Goal: Task Accomplishment & Management: Manage account settings

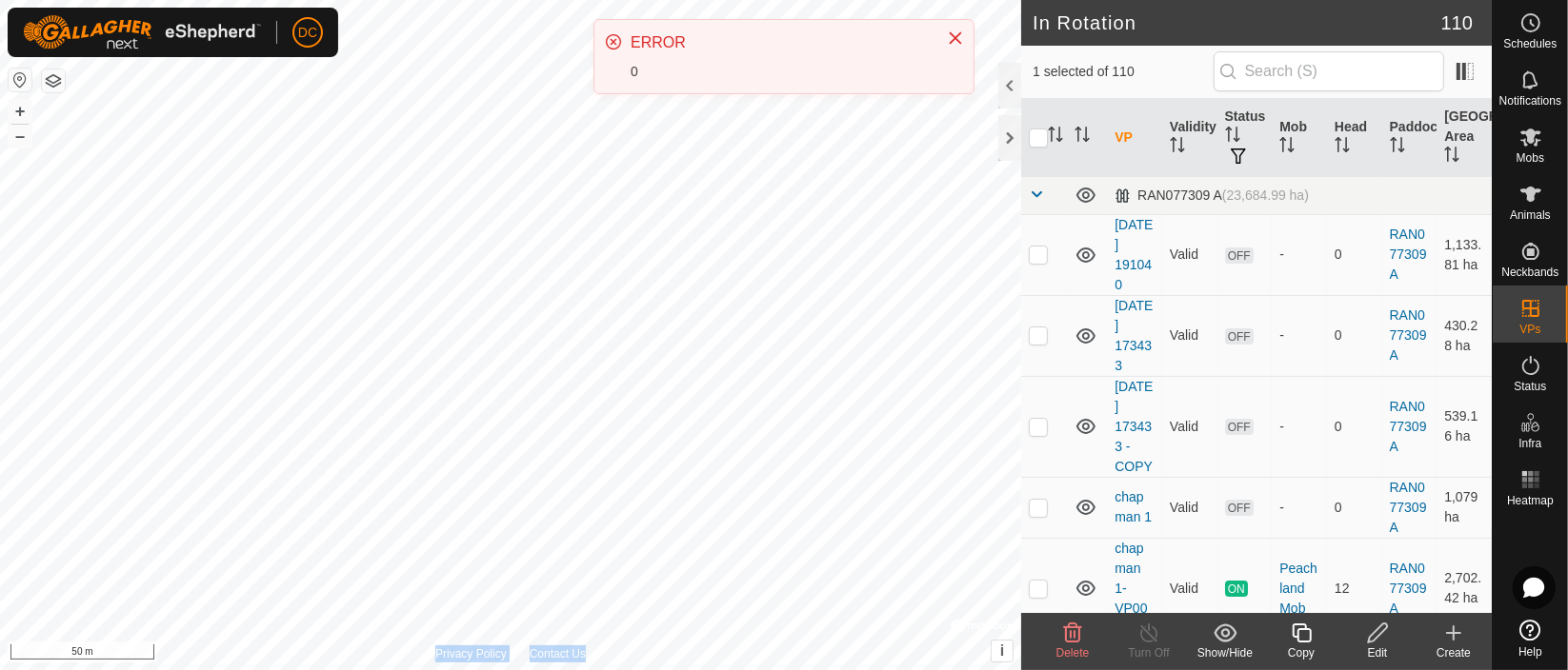
scroll to position [7087, 0]
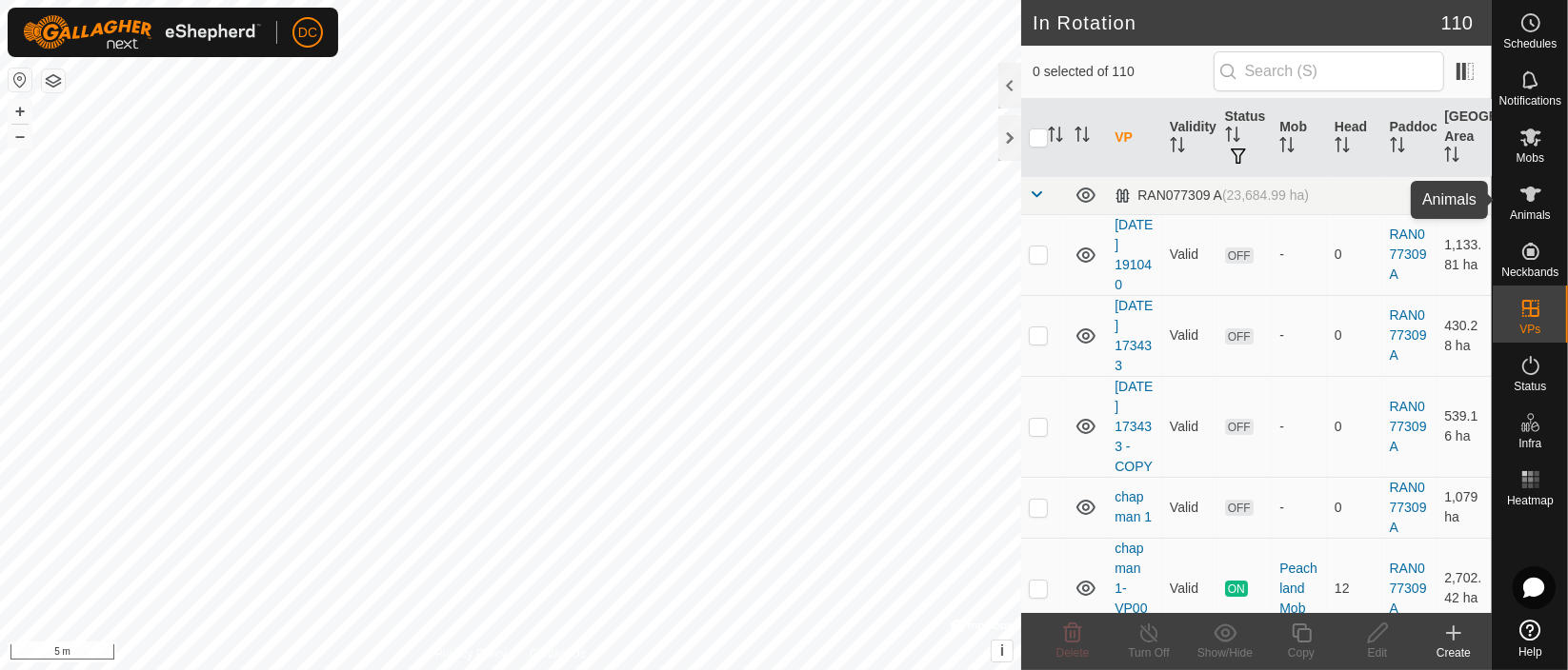
click at [1520, 200] on icon at bounding box center [1530, 194] width 23 height 23
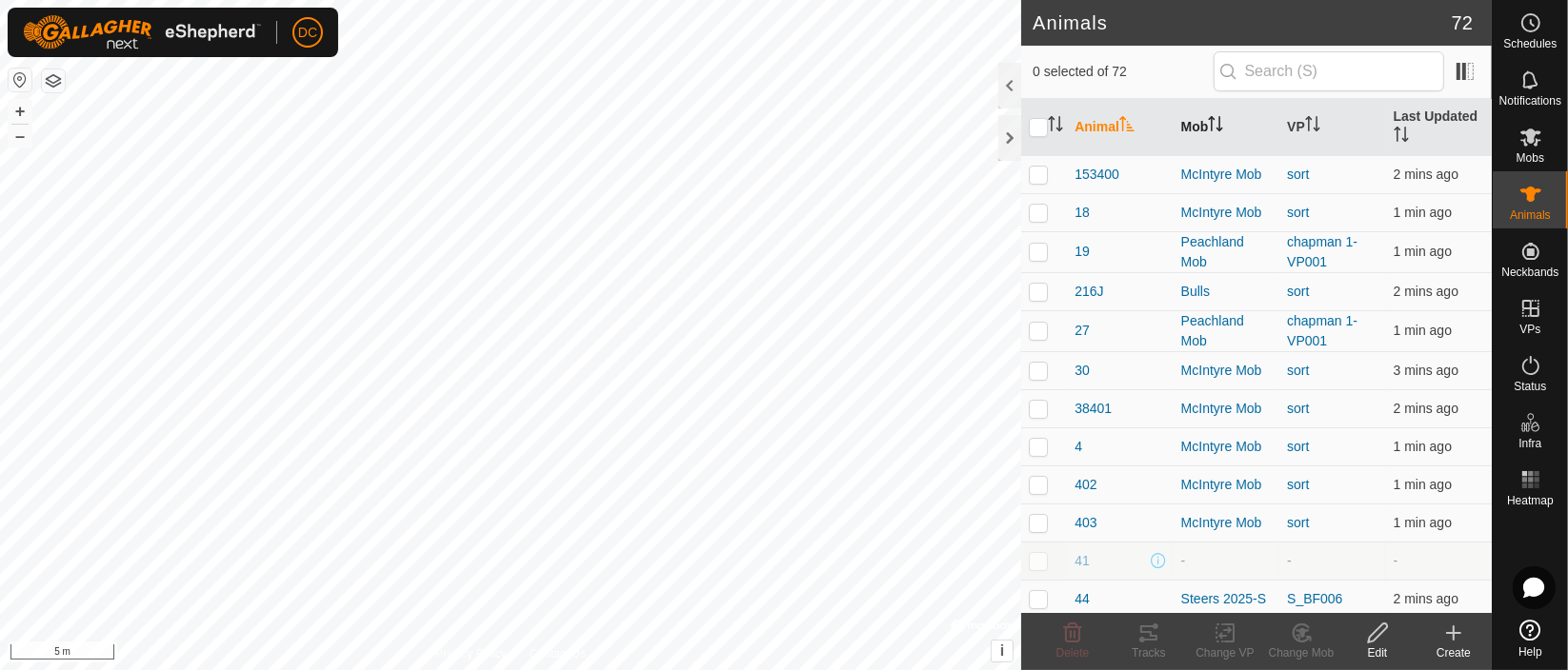
click at [1215, 126] on icon "Activate to sort" at bounding box center [1215, 124] width 15 height 15
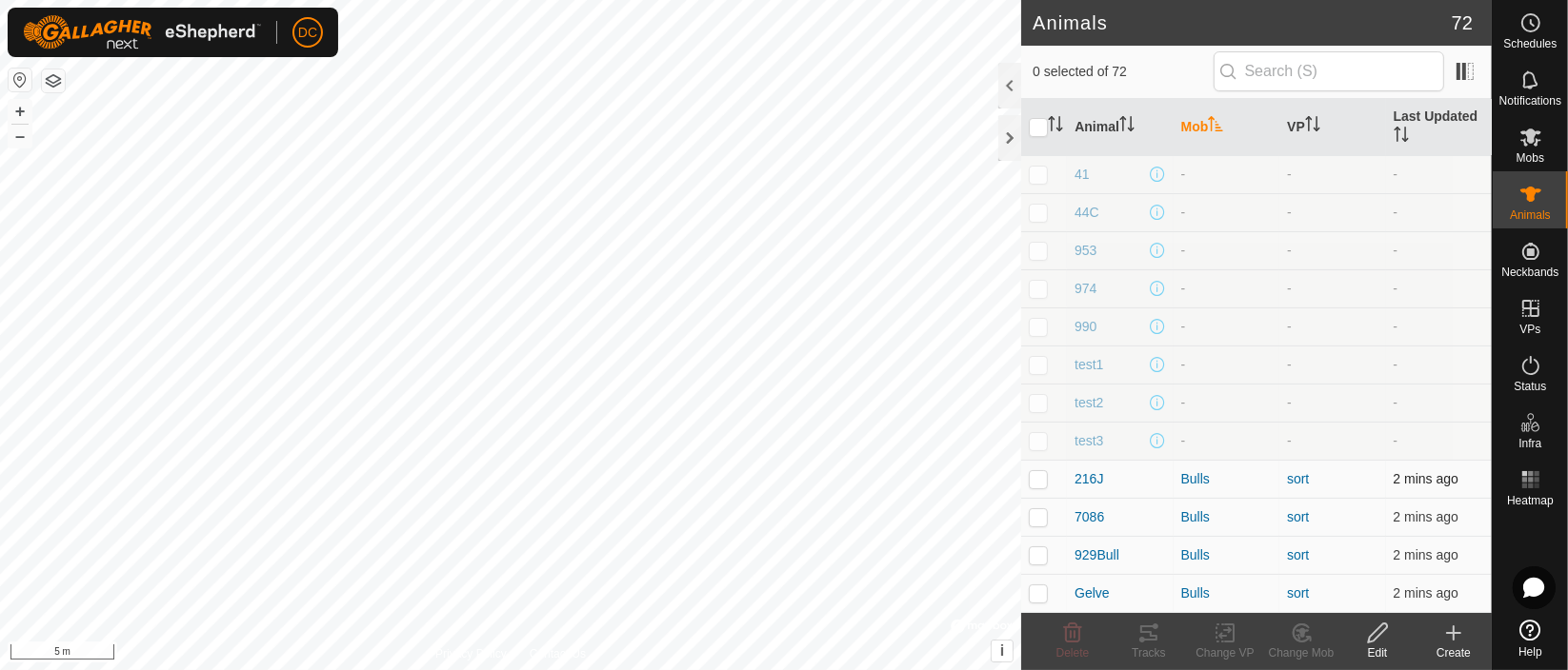
click at [1033, 478] on p-checkbox at bounding box center [1038, 478] width 19 height 15
checkbox input "true"
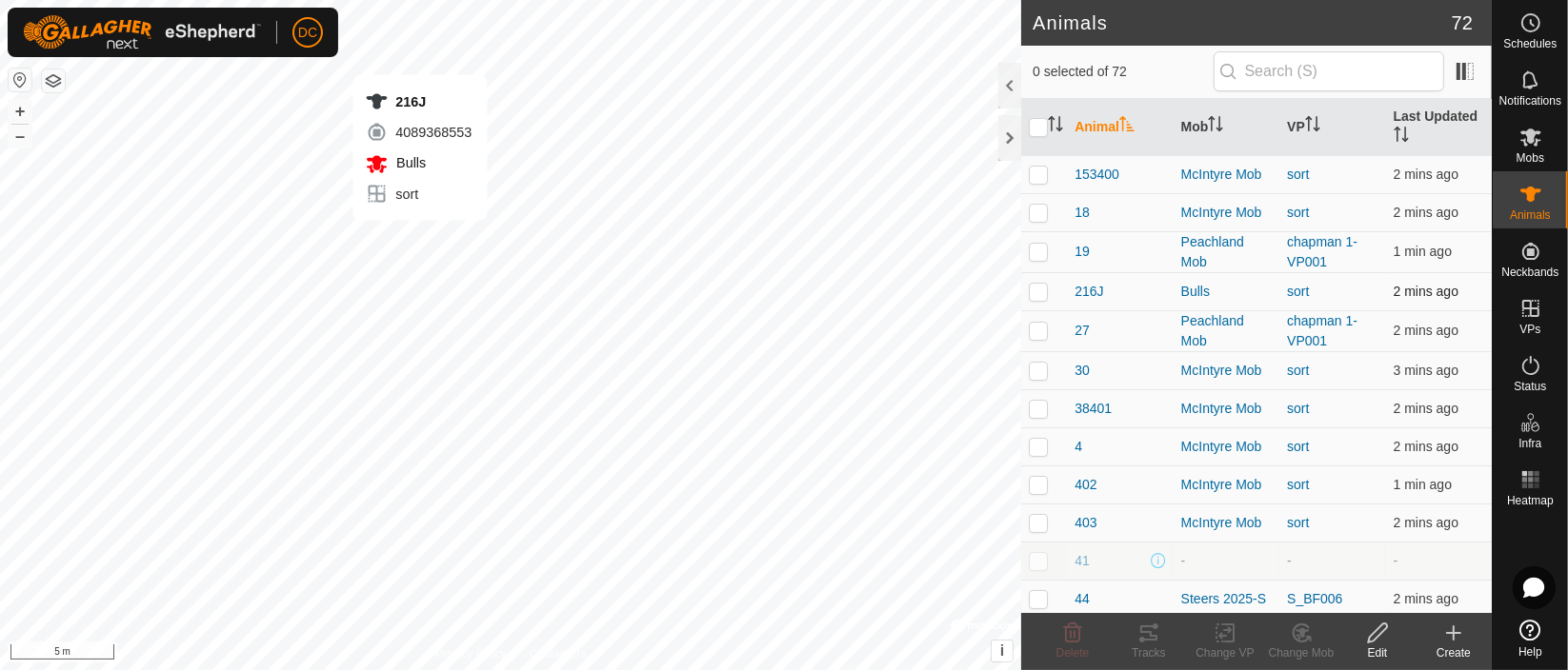
checkbox input "true"
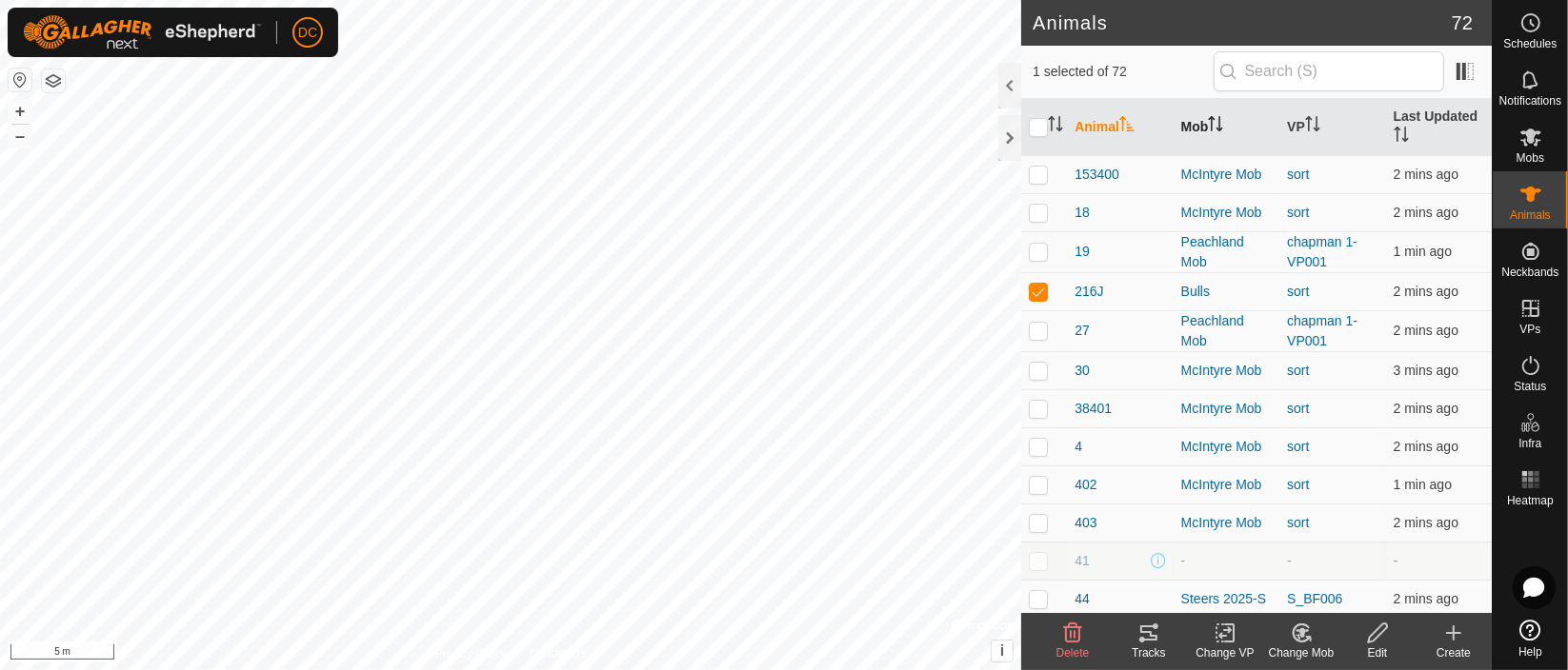
click at [1208, 117] on icon "Activate to sort" at bounding box center [1215, 124] width 15 height 15
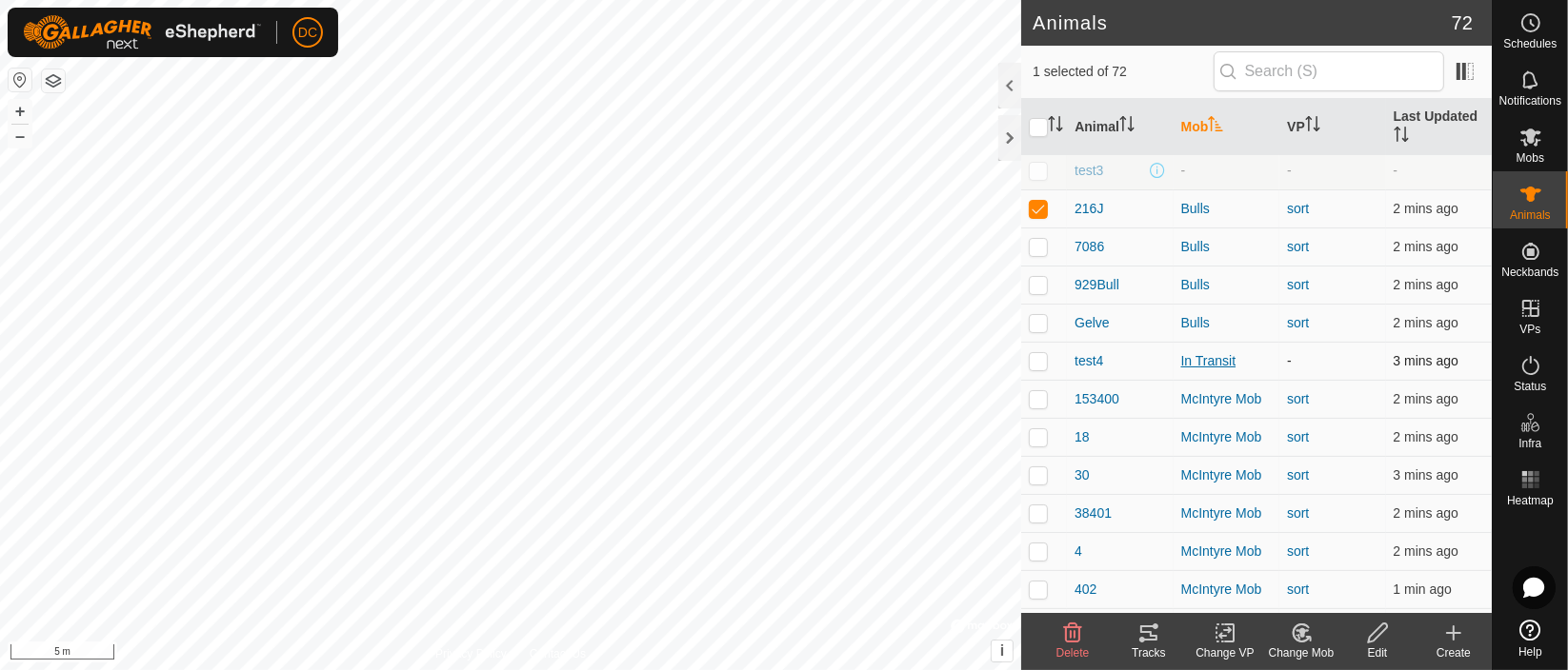
scroll to position [317, 0]
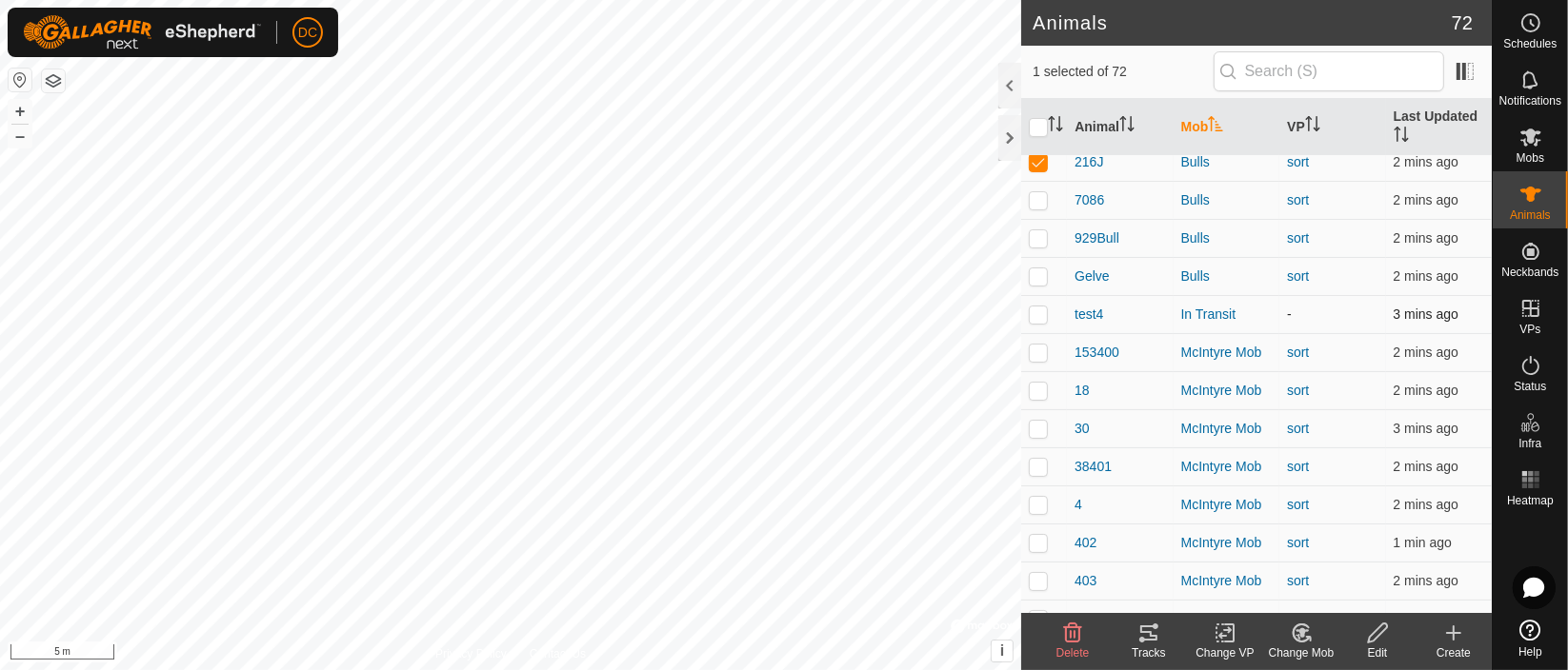
click at [1035, 311] on p-checkbox at bounding box center [1038, 313] width 19 height 15
checkbox input "false"
click at [1038, 352] on p-checkbox at bounding box center [1038, 352] width 19 height 15
checkbox input "true"
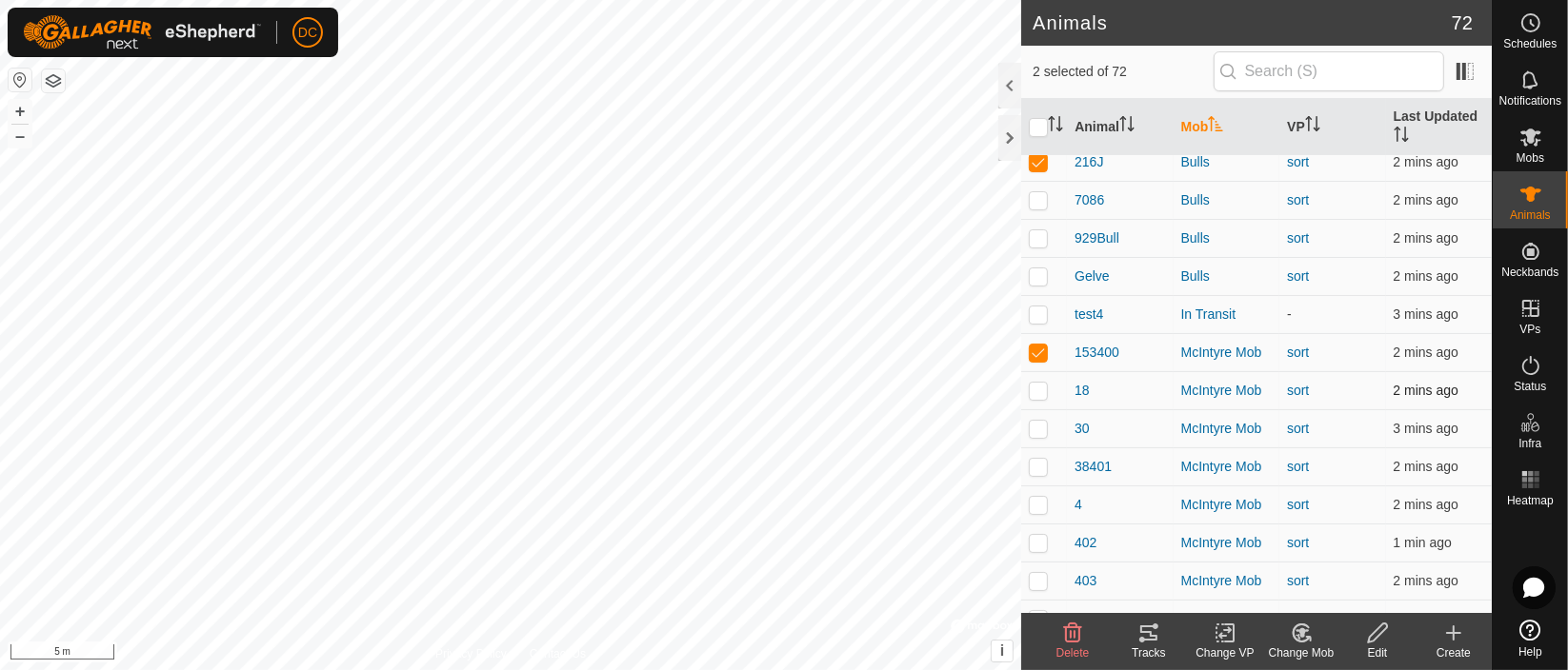
click at [1031, 392] on p-checkbox at bounding box center [1038, 389] width 19 height 15
checkbox input "true"
click at [1030, 429] on p-checkbox at bounding box center [1038, 428] width 19 height 15
checkbox input "true"
click at [1034, 468] on p-checkbox at bounding box center [1038, 465] width 19 height 15
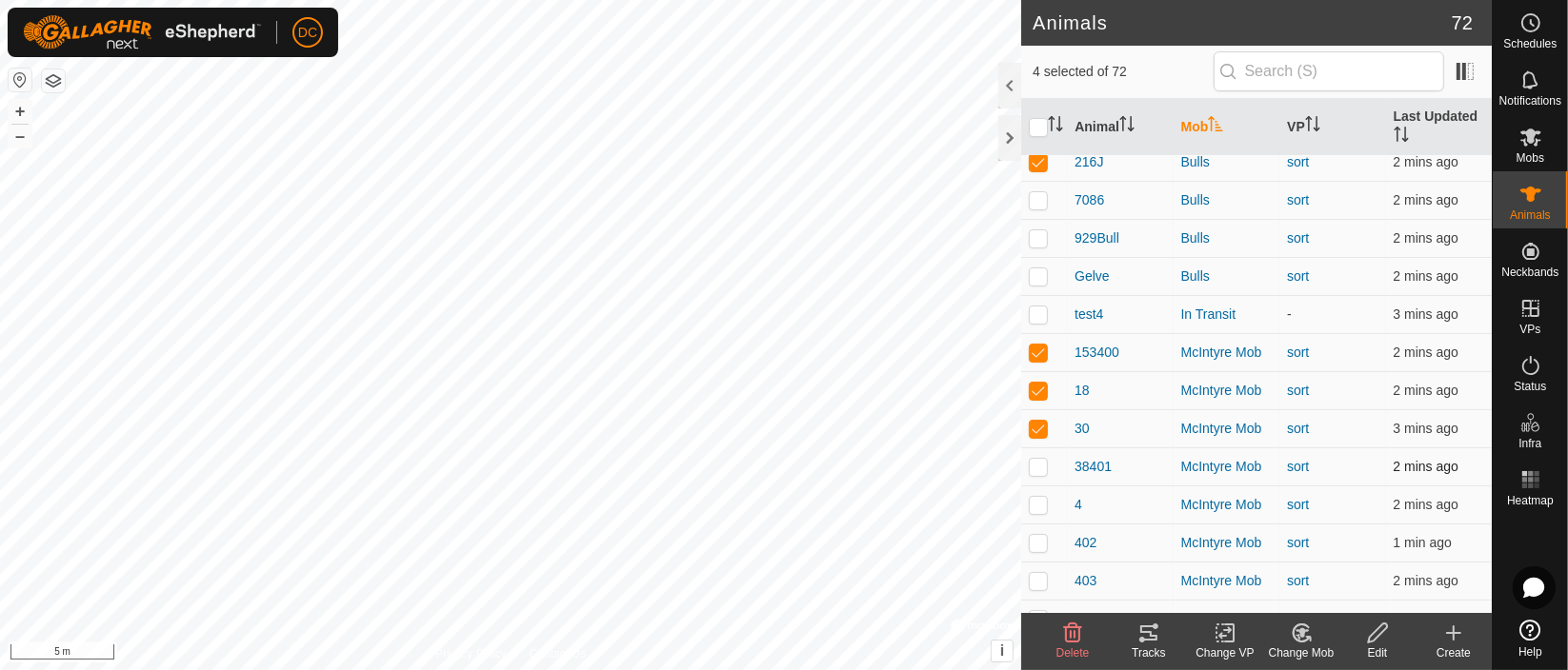
checkbox input "true"
click at [1034, 501] on p-checkbox at bounding box center [1038, 504] width 19 height 15
checkbox input "true"
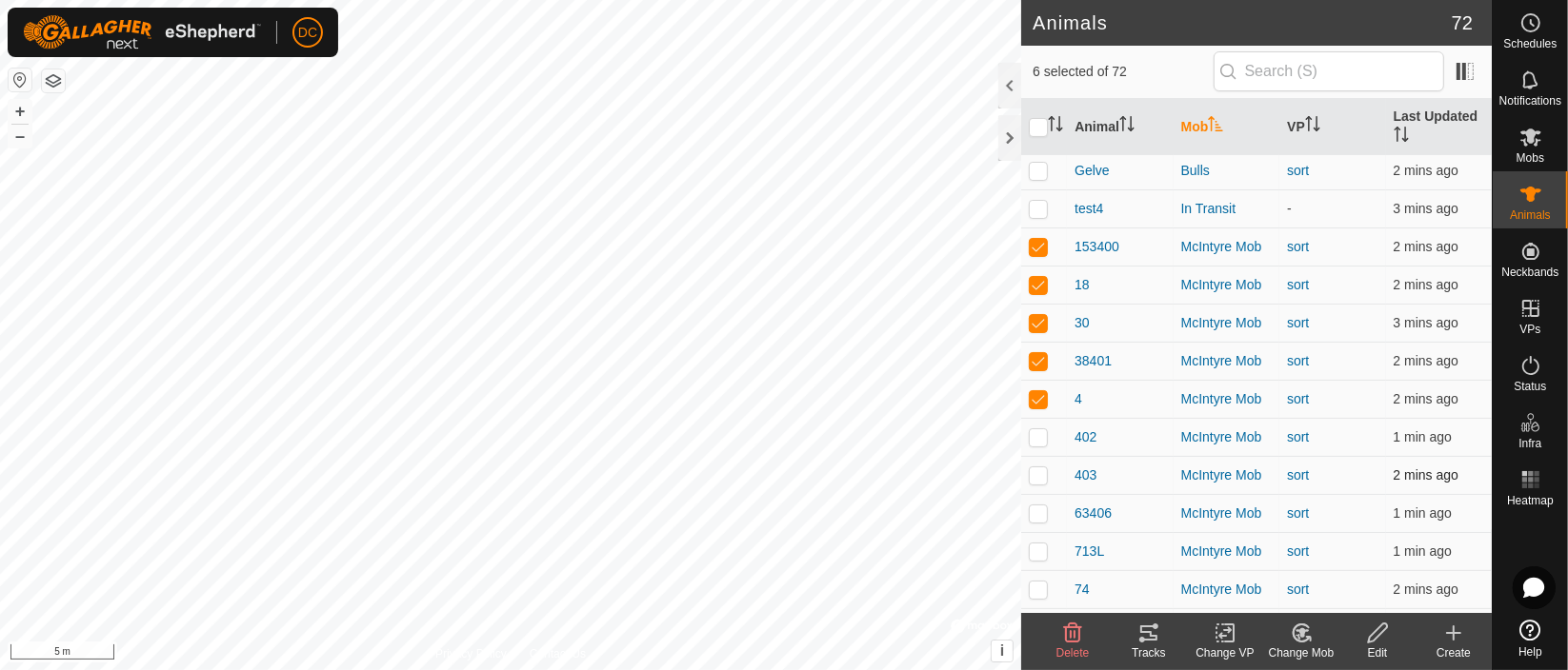
click at [1034, 474] on p-checkbox at bounding box center [1038, 474] width 19 height 15
checkbox input "true"
click at [1034, 507] on p-checkbox at bounding box center [1038, 513] width 19 height 15
checkbox input "true"
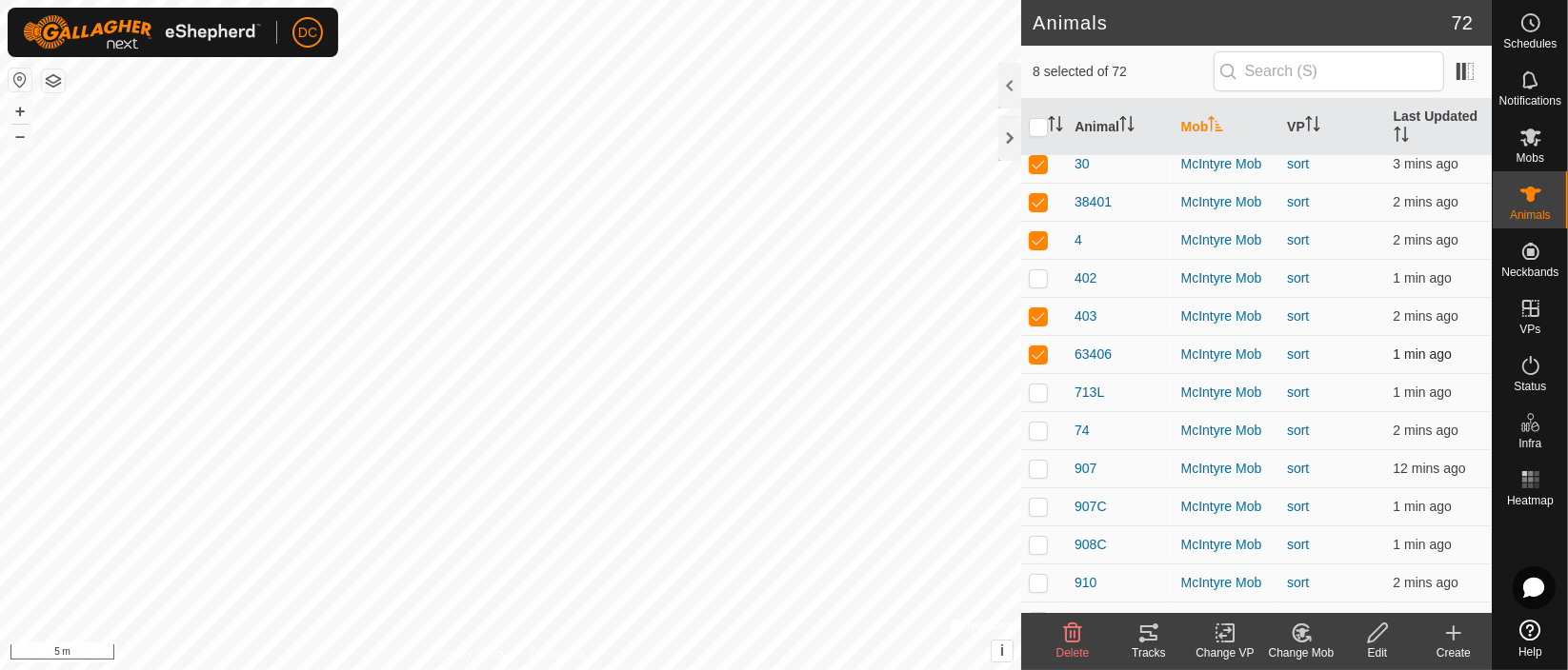
scroll to position [634, 0]
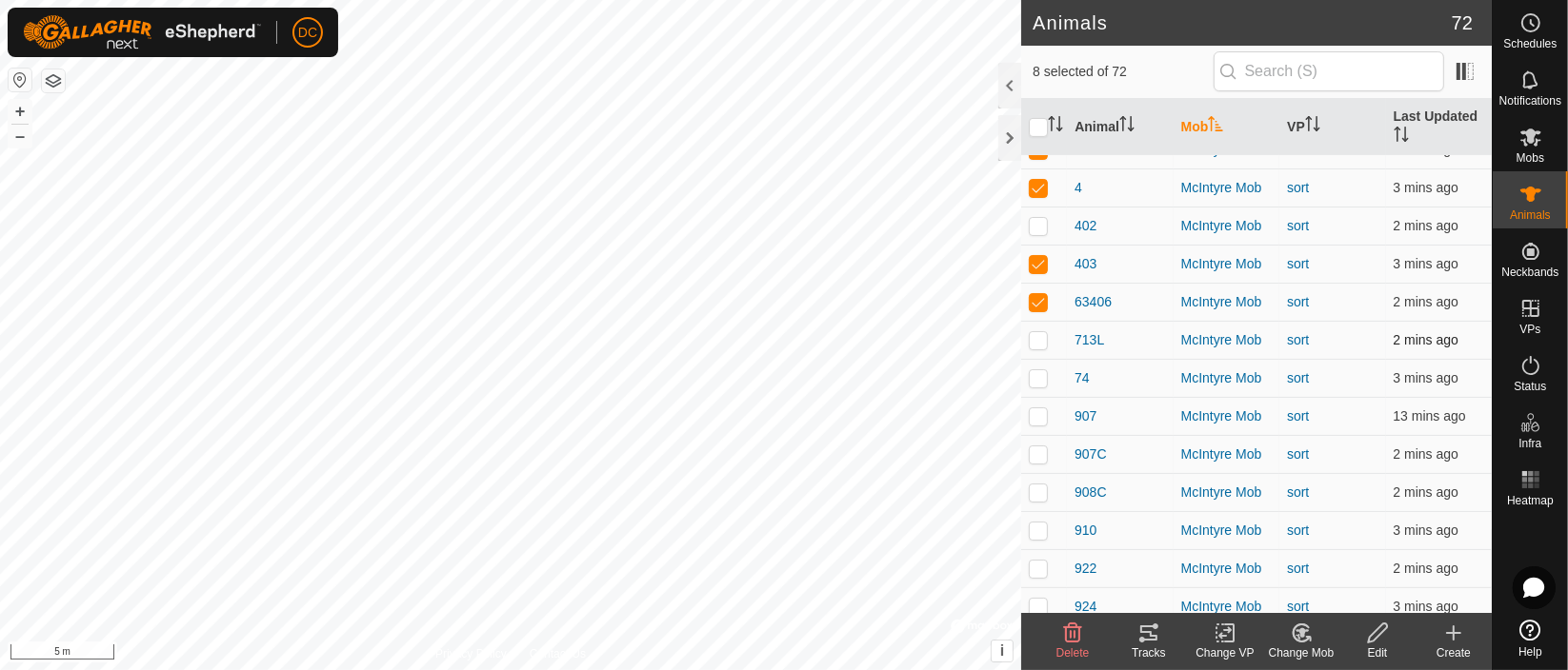
click at [1040, 341] on p-checkbox at bounding box center [1038, 339] width 19 height 15
click at [1038, 337] on p-checkbox at bounding box center [1038, 339] width 19 height 15
checkbox input "true"
click at [1040, 377] on p-checkbox at bounding box center [1038, 377] width 19 height 15
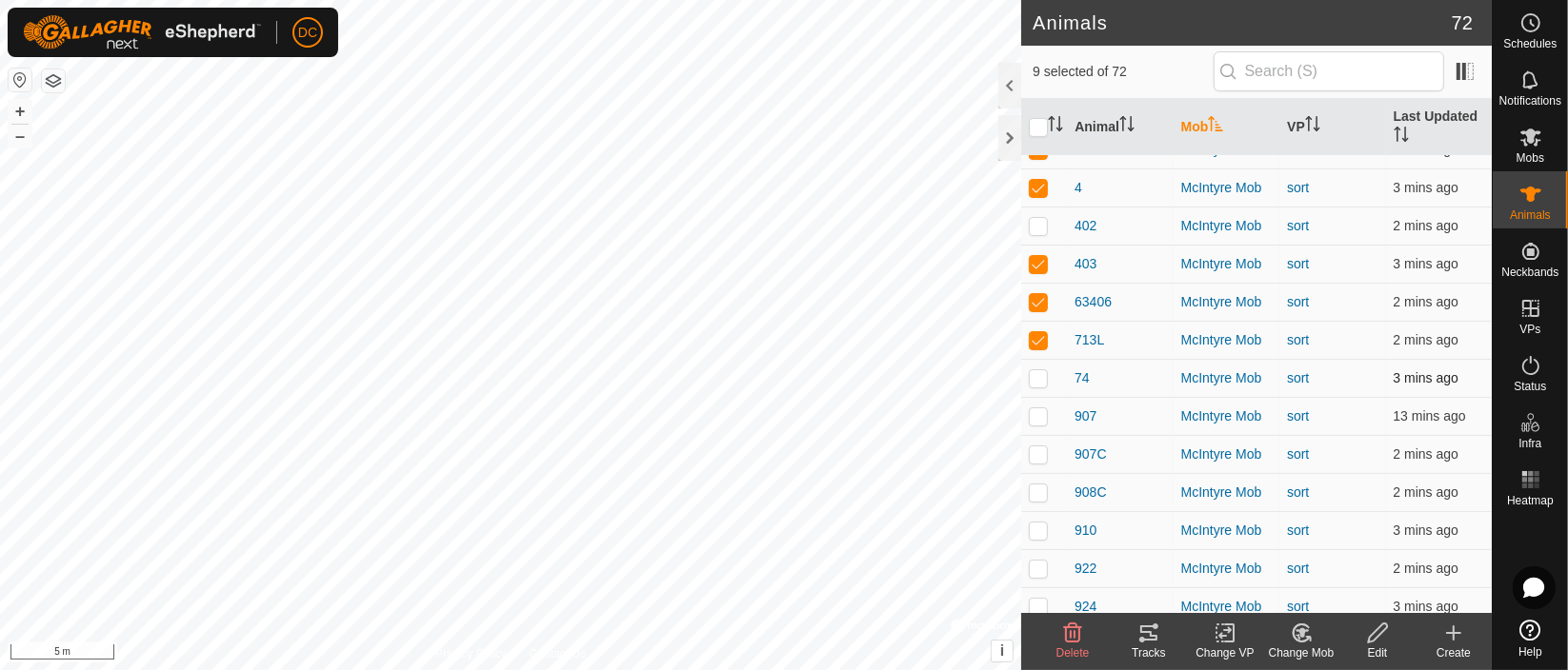
checkbox input "true"
click at [1039, 413] on p-checkbox at bounding box center [1038, 415] width 19 height 15
checkbox input "true"
click at [1038, 455] on p-checkbox at bounding box center [1038, 454] width 19 height 15
checkbox input "true"
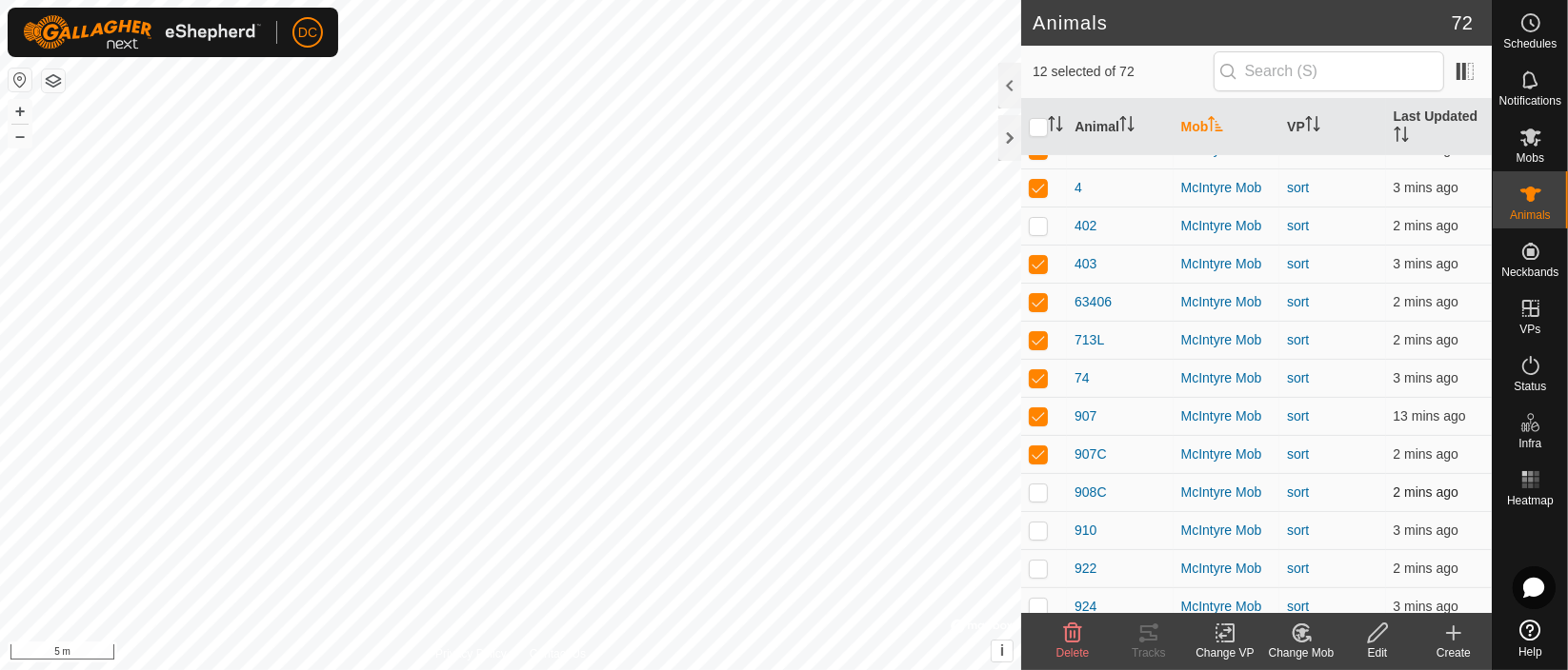
click at [1032, 495] on p-checkbox at bounding box center [1038, 491] width 19 height 15
click at [1038, 492] on p-checkbox at bounding box center [1038, 491] width 19 height 15
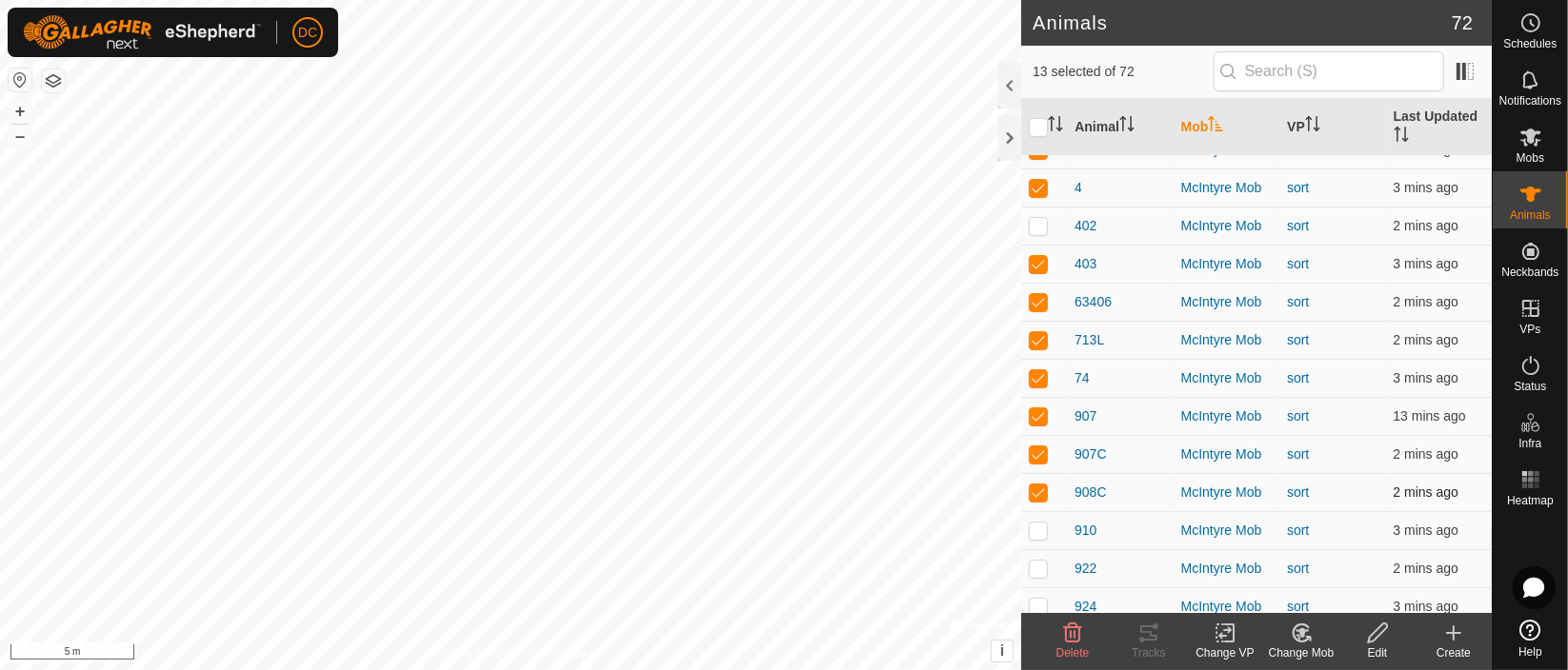
click at [1038, 492] on p-checkbox at bounding box center [1038, 491] width 19 height 15
checkbox input "false"
click at [1041, 530] on p-checkbox at bounding box center [1038, 530] width 19 height 15
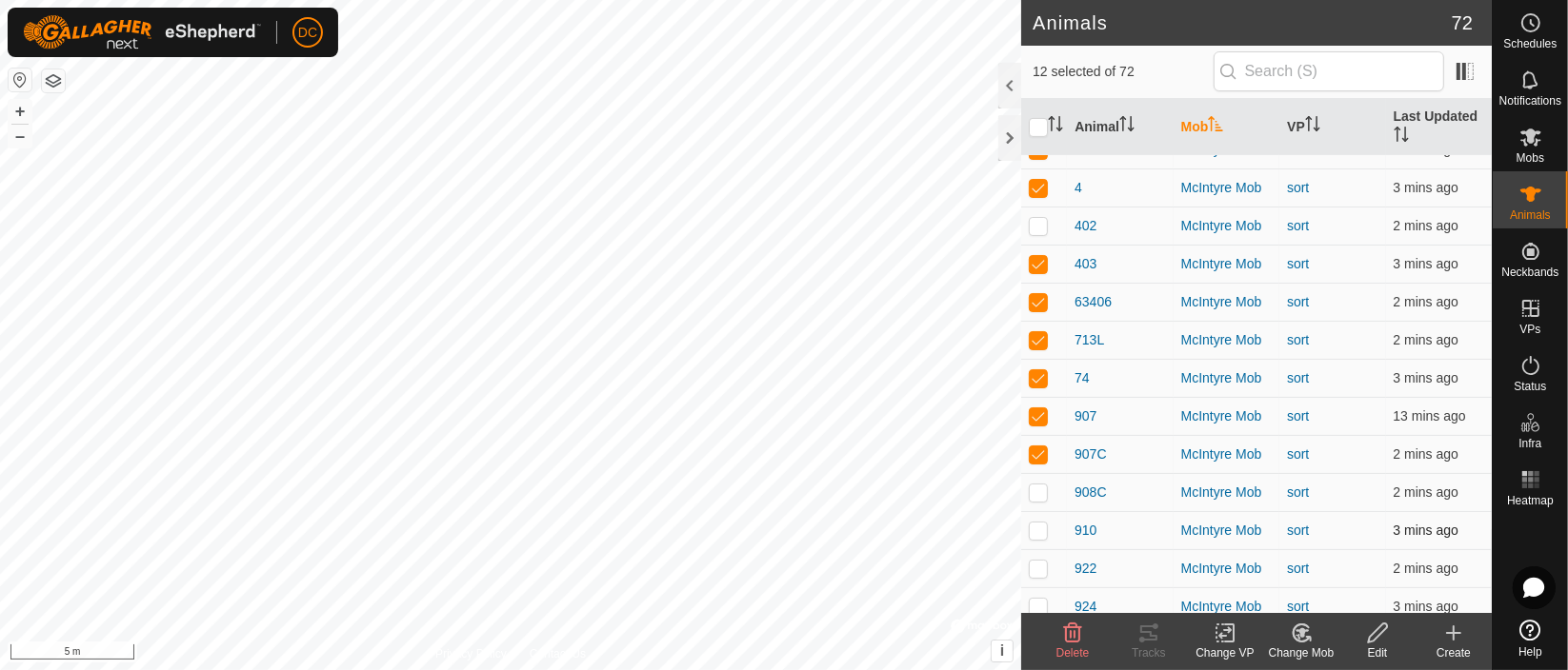
checkbox input "true"
click at [1037, 570] on p-checkbox at bounding box center [1038, 568] width 19 height 15
checkbox input "true"
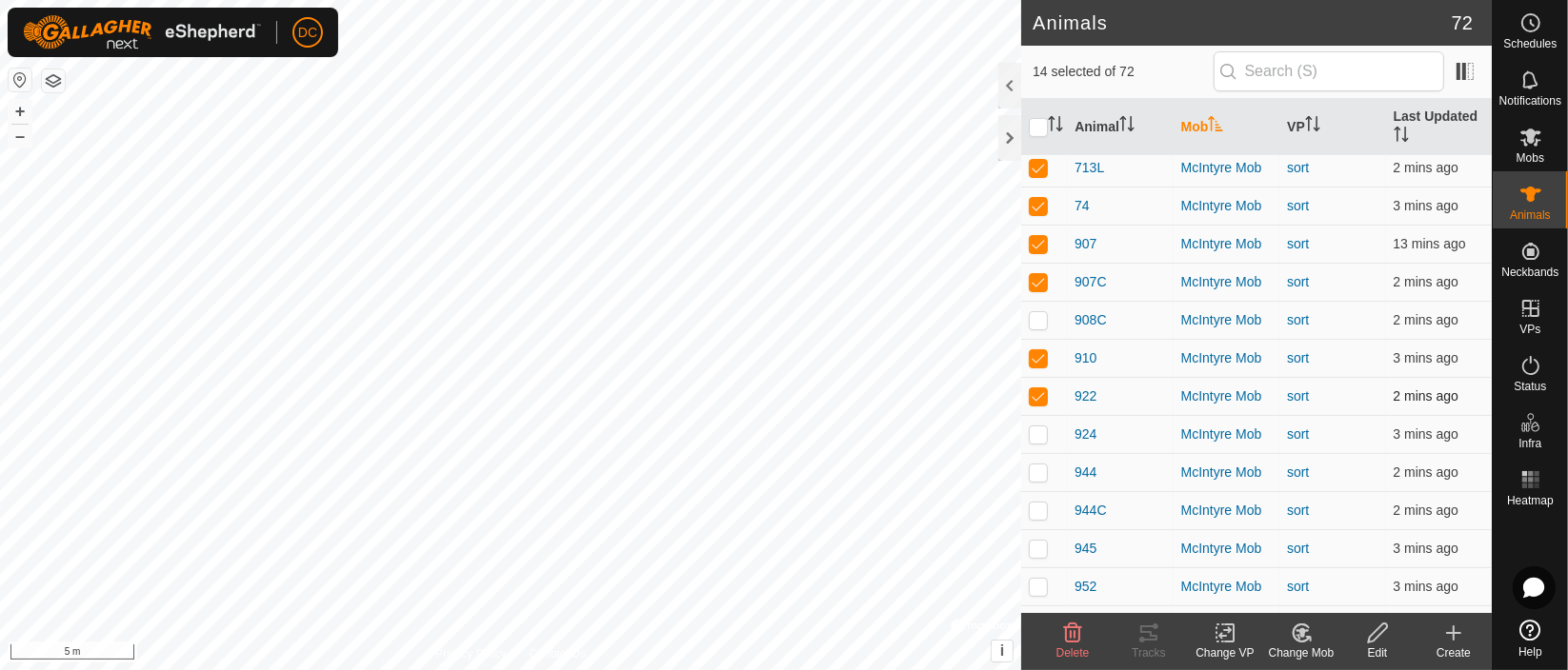
scroll to position [846, 0]
click at [1035, 393] on p-checkbox at bounding box center [1038, 394] width 19 height 15
click at [1031, 390] on p-checkbox at bounding box center [1038, 394] width 19 height 15
checkbox input "true"
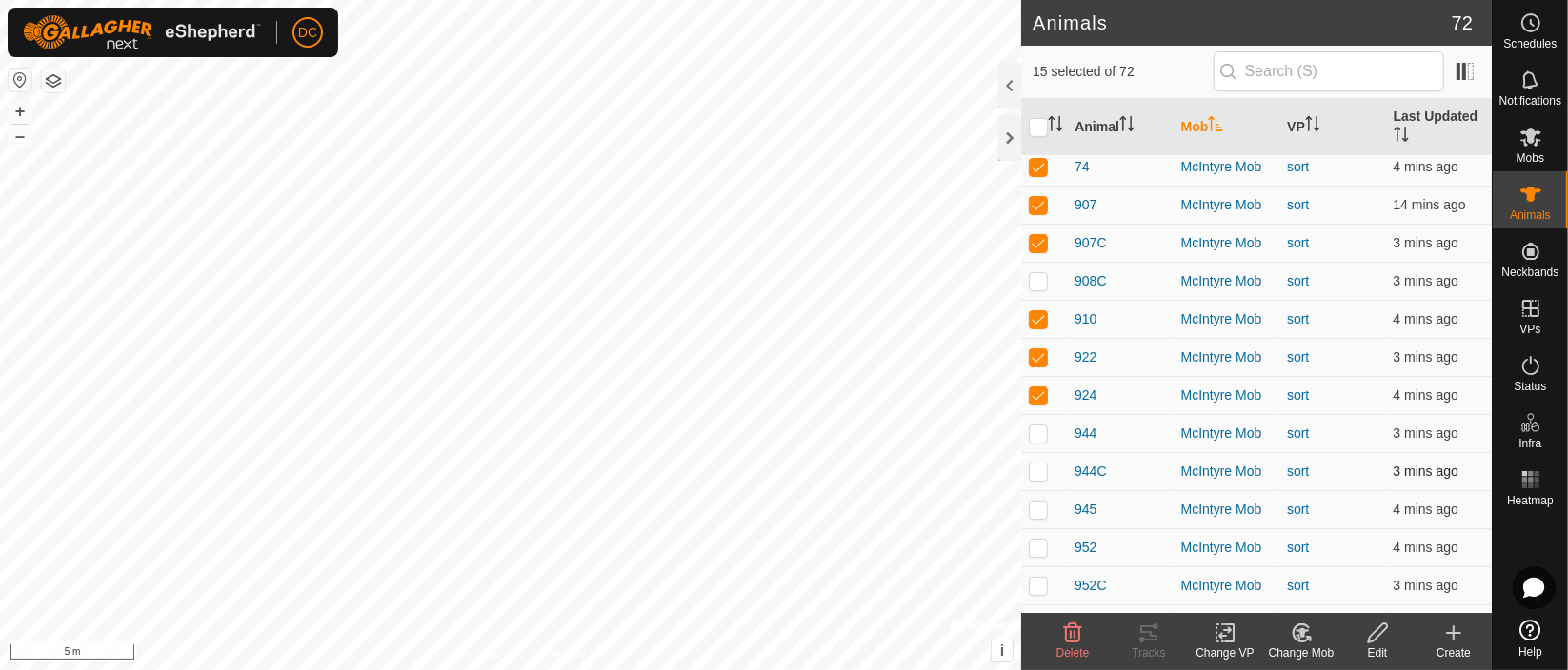
click at [1037, 468] on p-checkbox at bounding box center [1038, 470] width 19 height 15
click at [1037, 466] on p-checkbox at bounding box center [1038, 470] width 19 height 15
click at [1035, 468] on p-checkbox at bounding box center [1038, 470] width 19 height 15
checkbox input "false"
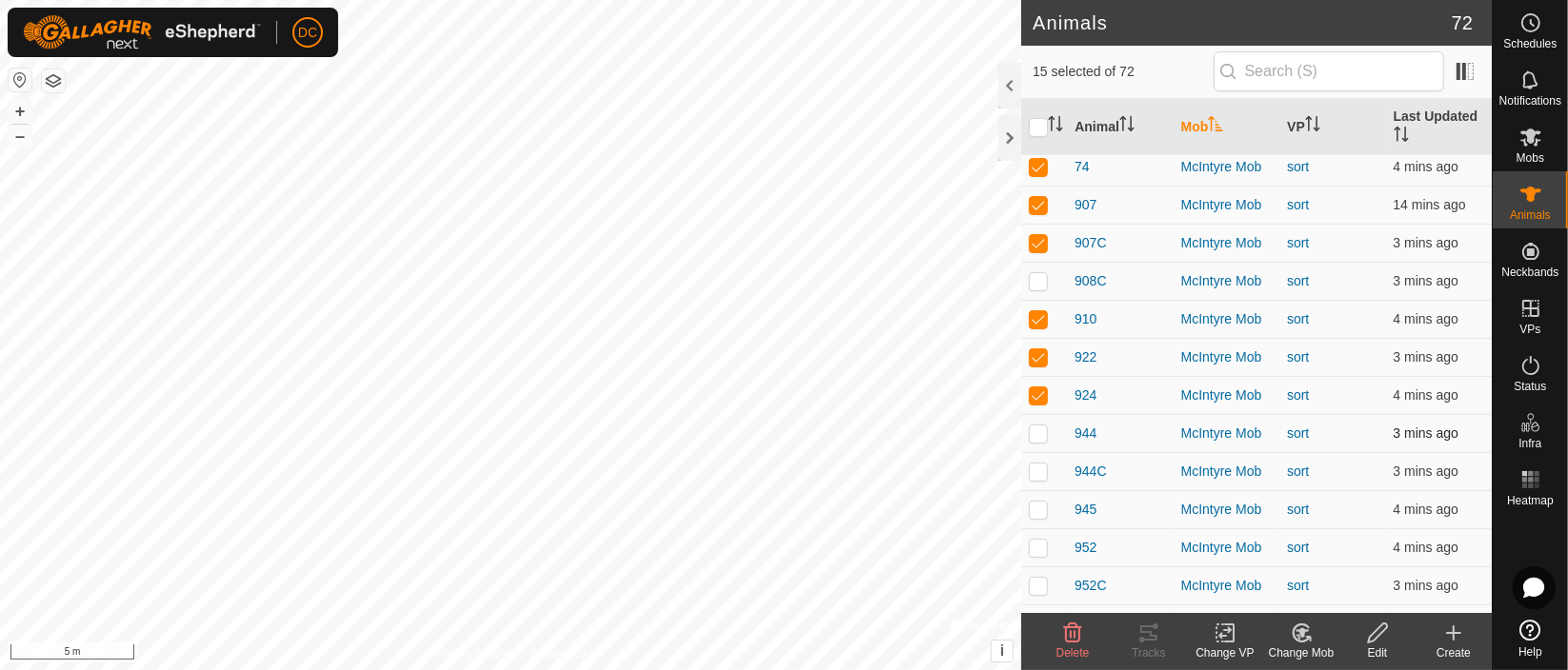
click at [1037, 432] on p-checkbox at bounding box center [1038, 433] width 19 height 15
checkbox input "true"
click at [1036, 508] on p-checkbox at bounding box center [1038, 509] width 19 height 15
checkbox input "true"
click at [1042, 550] on p-checkbox at bounding box center [1038, 546] width 19 height 15
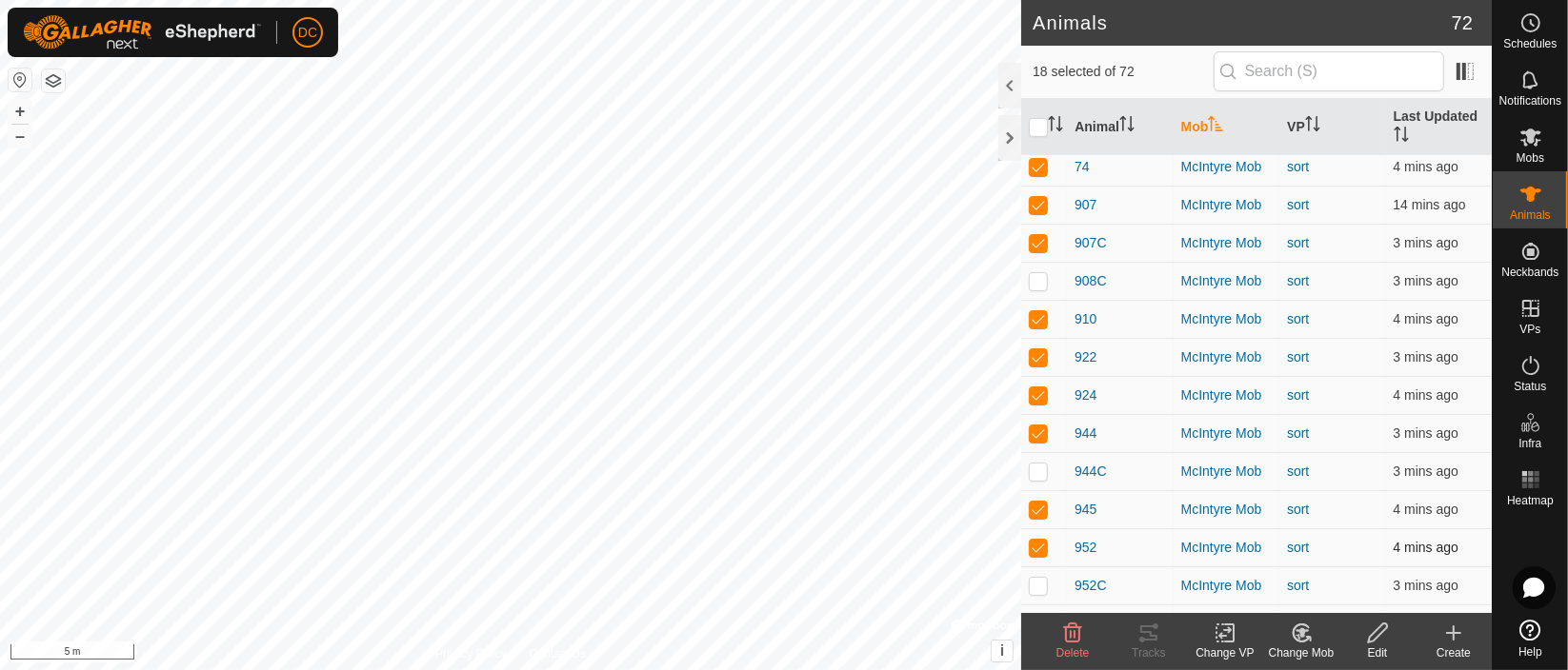
click at [1039, 546] on p-checkbox at bounding box center [1038, 546] width 19 height 15
checkbox input "true"
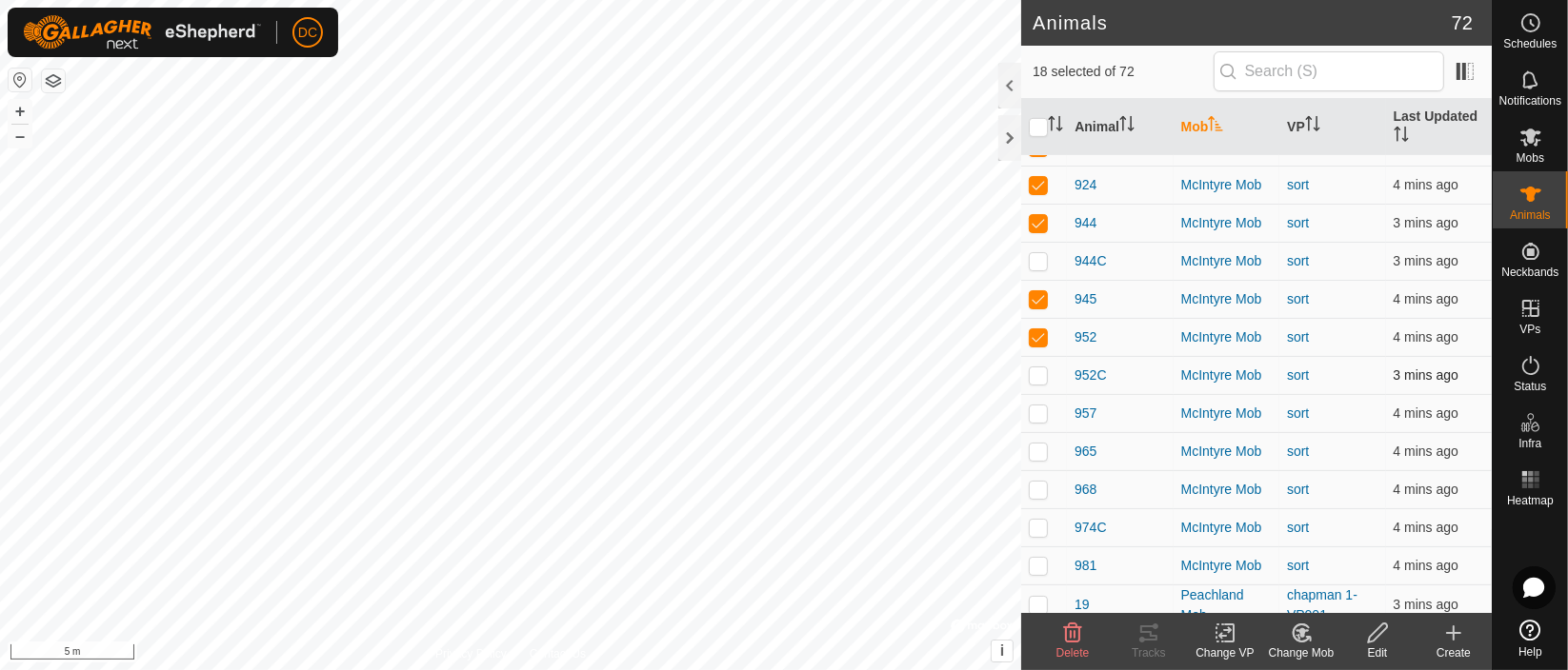
scroll to position [1057, 0]
click at [1034, 376] on p-checkbox at bounding box center [1038, 373] width 19 height 15
checkbox input "true"
click at [1039, 411] on p-checkbox at bounding box center [1038, 411] width 19 height 15
click at [1032, 408] on p-checkbox at bounding box center [1038, 411] width 19 height 15
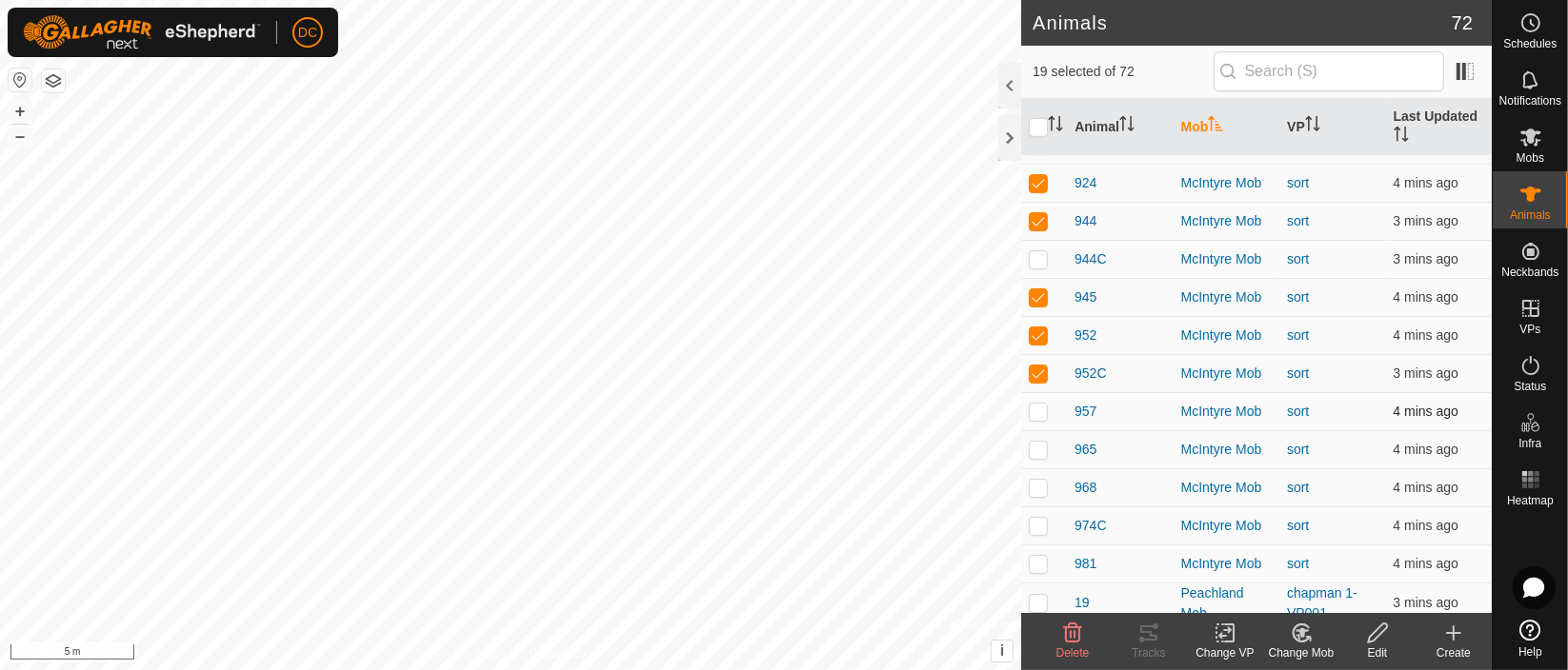
click at [1032, 408] on p-checkbox at bounding box center [1038, 411] width 19 height 15
checkbox input "true"
click at [1036, 453] on p-checkbox at bounding box center [1038, 449] width 19 height 15
checkbox input "true"
click at [1041, 482] on p-checkbox at bounding box center [1038, 487] width 19 height 15
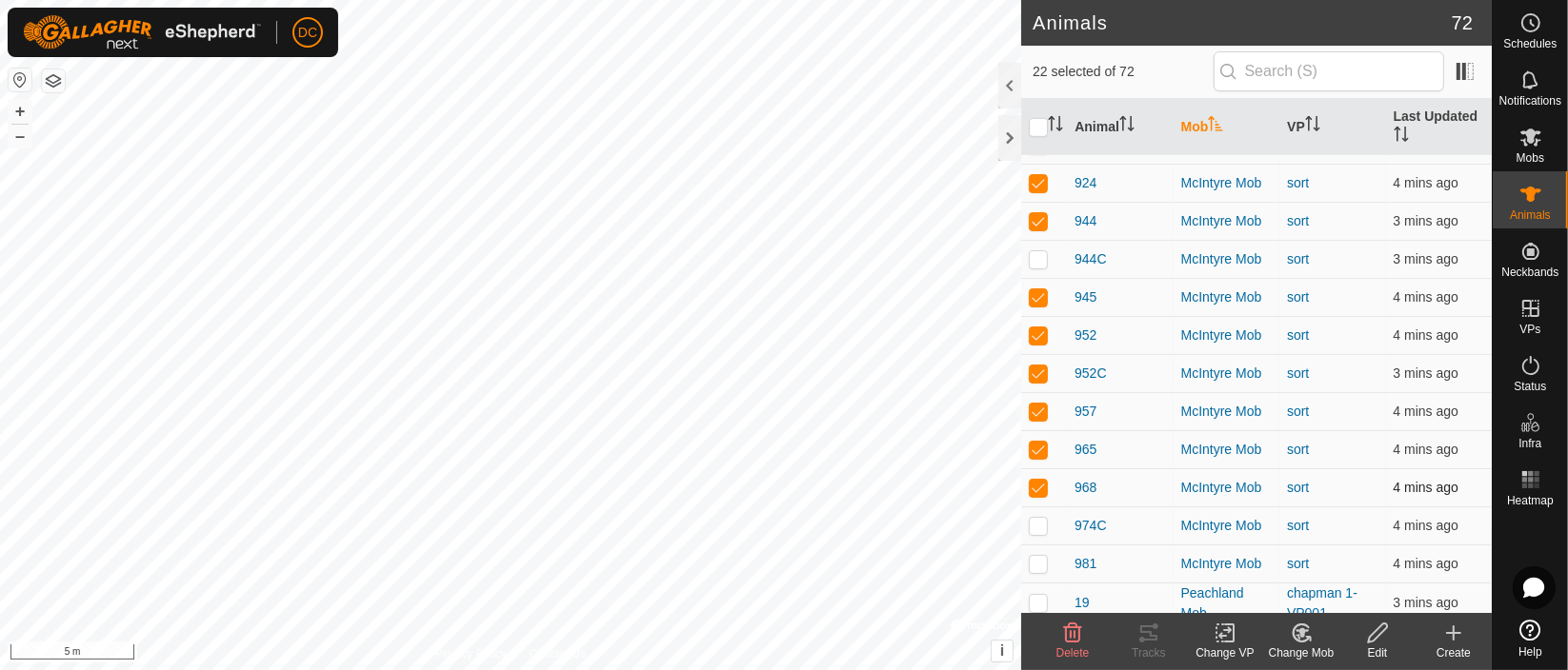
click at [1041, 482] on p-checkbox at bounding box center [1038, 487] width 19 height 15
click at [1040, 488] on p-checkbox at bounding box center [1038, 487] width 19 height 15
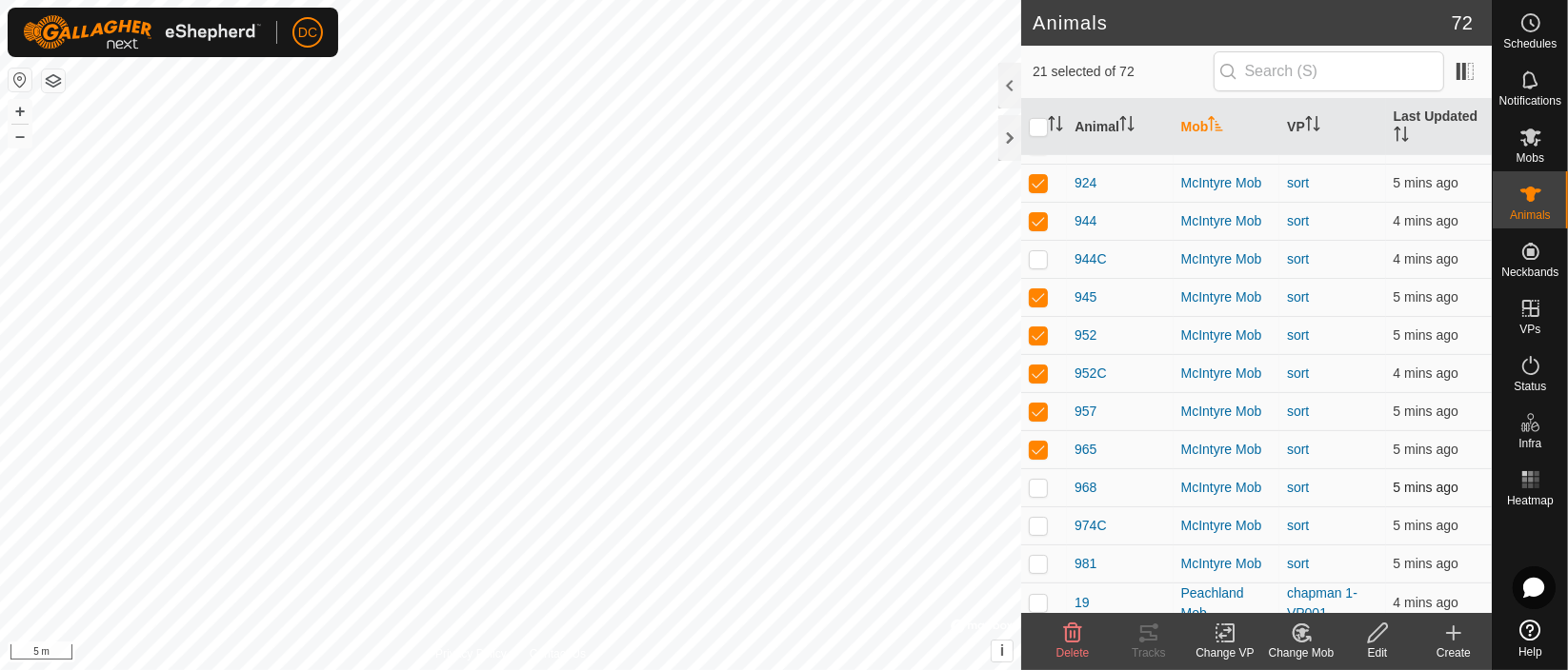
click at [1040, 488] on p-checkbox at bounding box center [1038, 487] width 19 height 15
checkbox input "true"
click at [1040, 523] on p-checkbox at bounding box center [1038, 525] width 19 height 15
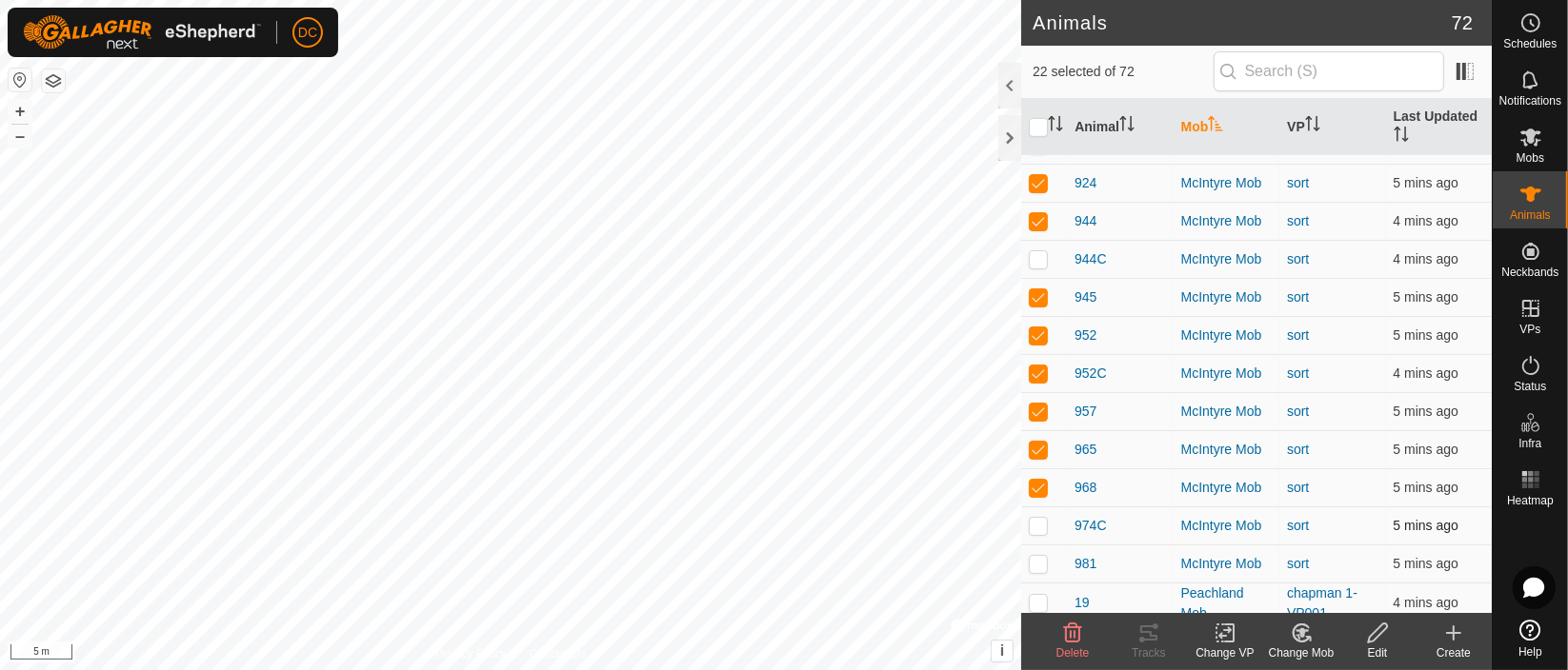
checkbox input "true"
click at [1037, 565] on p-checkbox at bounding box center [1038, 563] width 19 height 15
checkbox input "true"
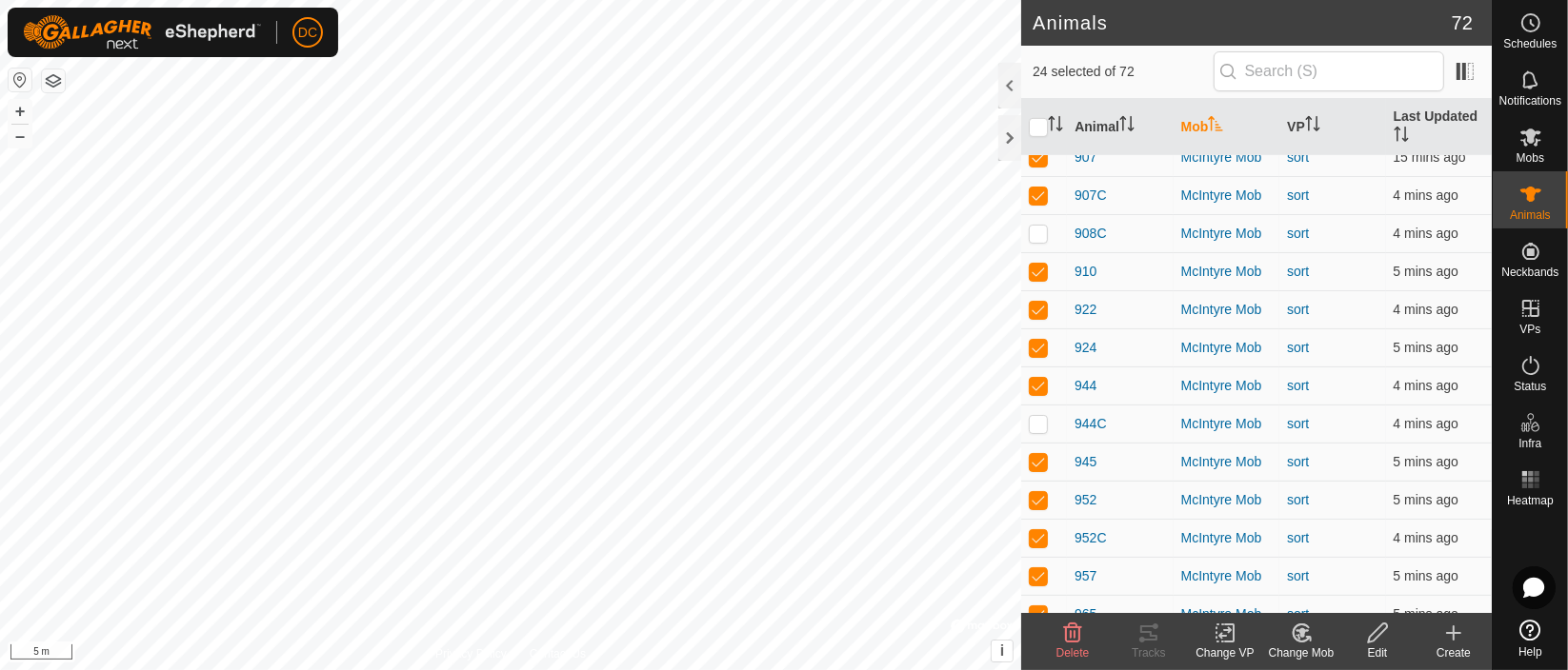
scroll to position [846, 0]
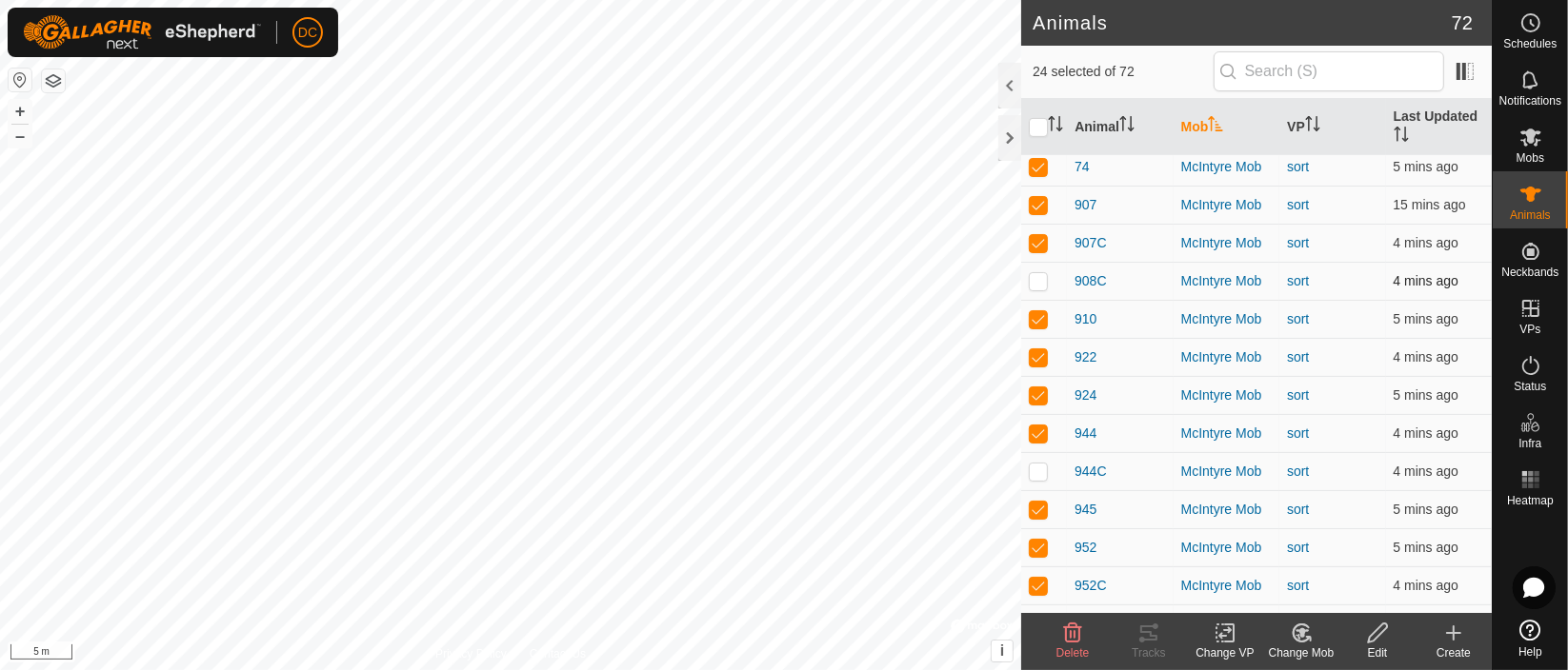
click at [1039, 277] on p-checkbox at bounding box center [1038, 281] width 19 height 15
click at [1040, 276] on p-checkbox at bounding box center [1038, 281] width 19 height 15
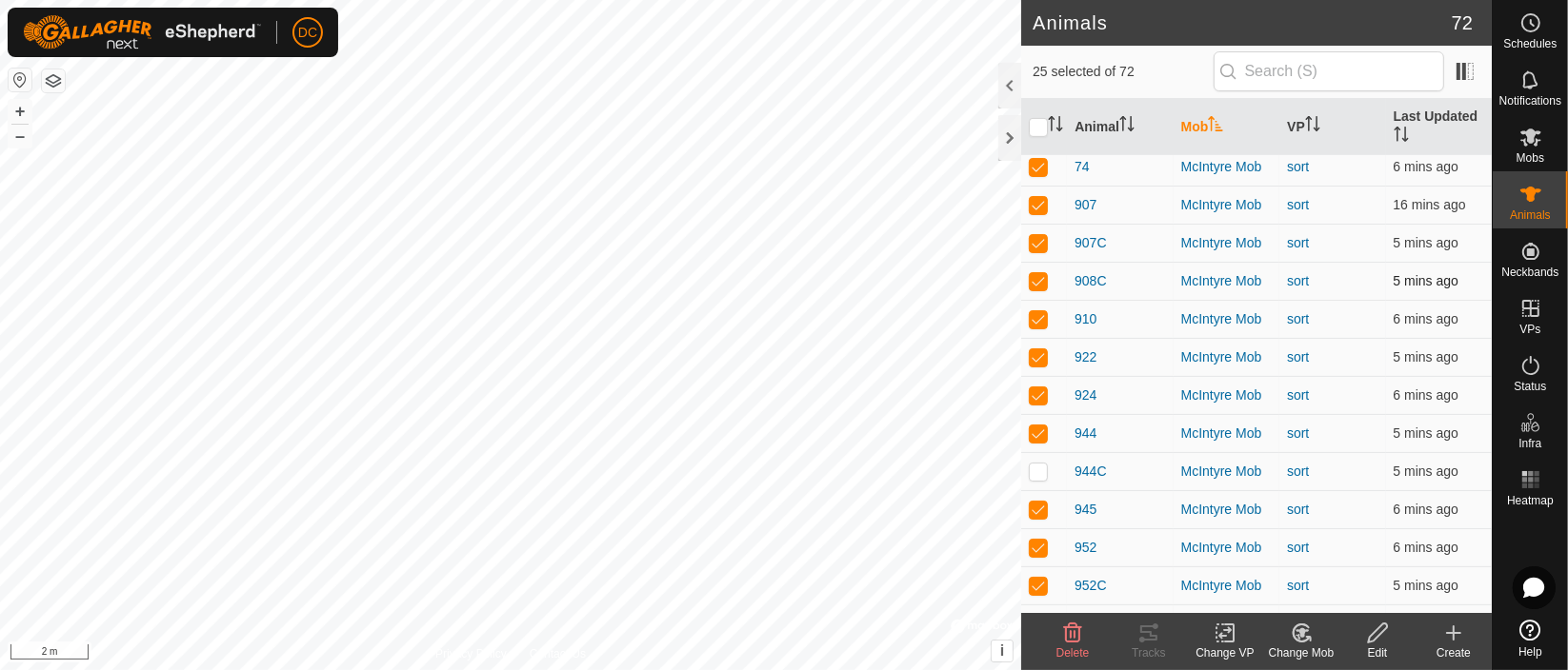
click at [1040, 276] on p-checkbox at bounding box center [1038, 281] width 19 height 15
click at [1031, 284] on p-checkbox at bounding box center [1038, 281] width 19 height 15
click at [1031, 283] on p-checkbox at bounding box center [1038, 281] width 19 height 15
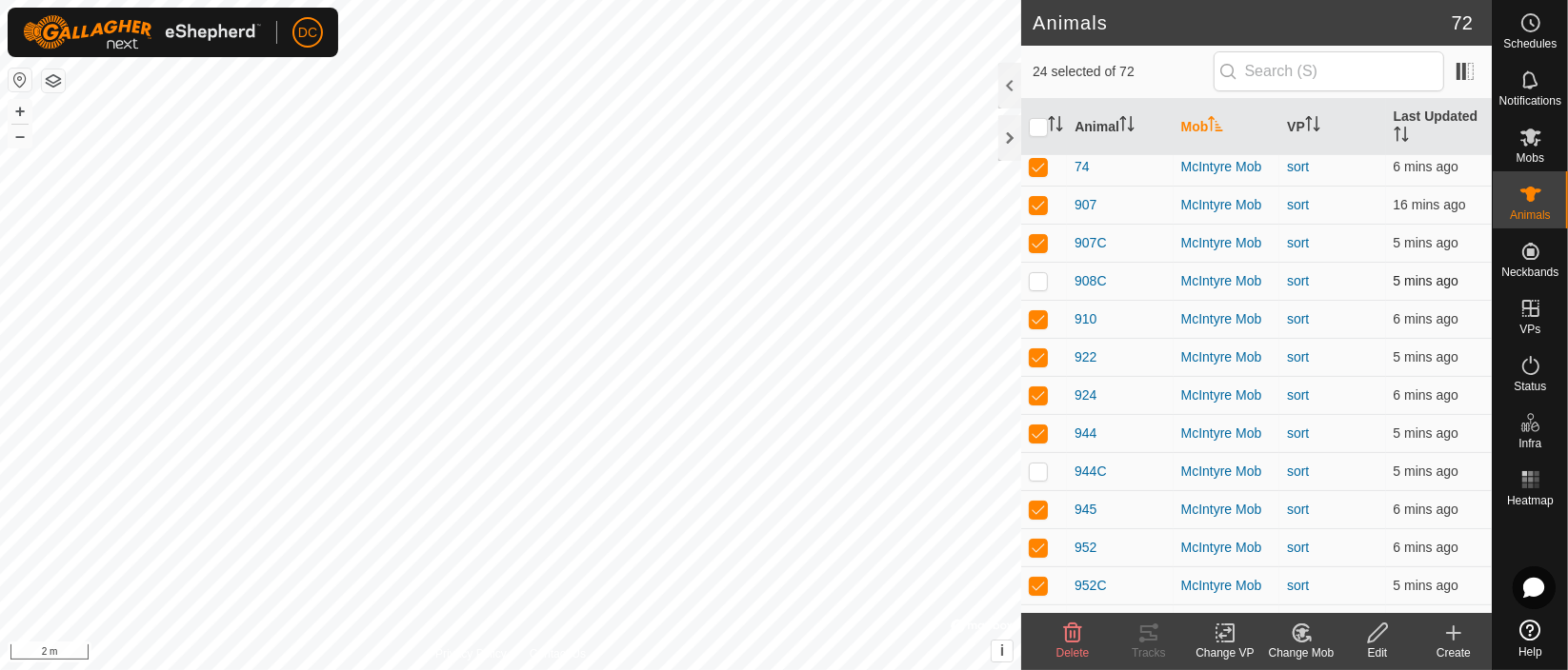
click at [1031, 283] on p-checkbox at bounding box center [1038, 281] width 19 height 15
checkbox input "false"
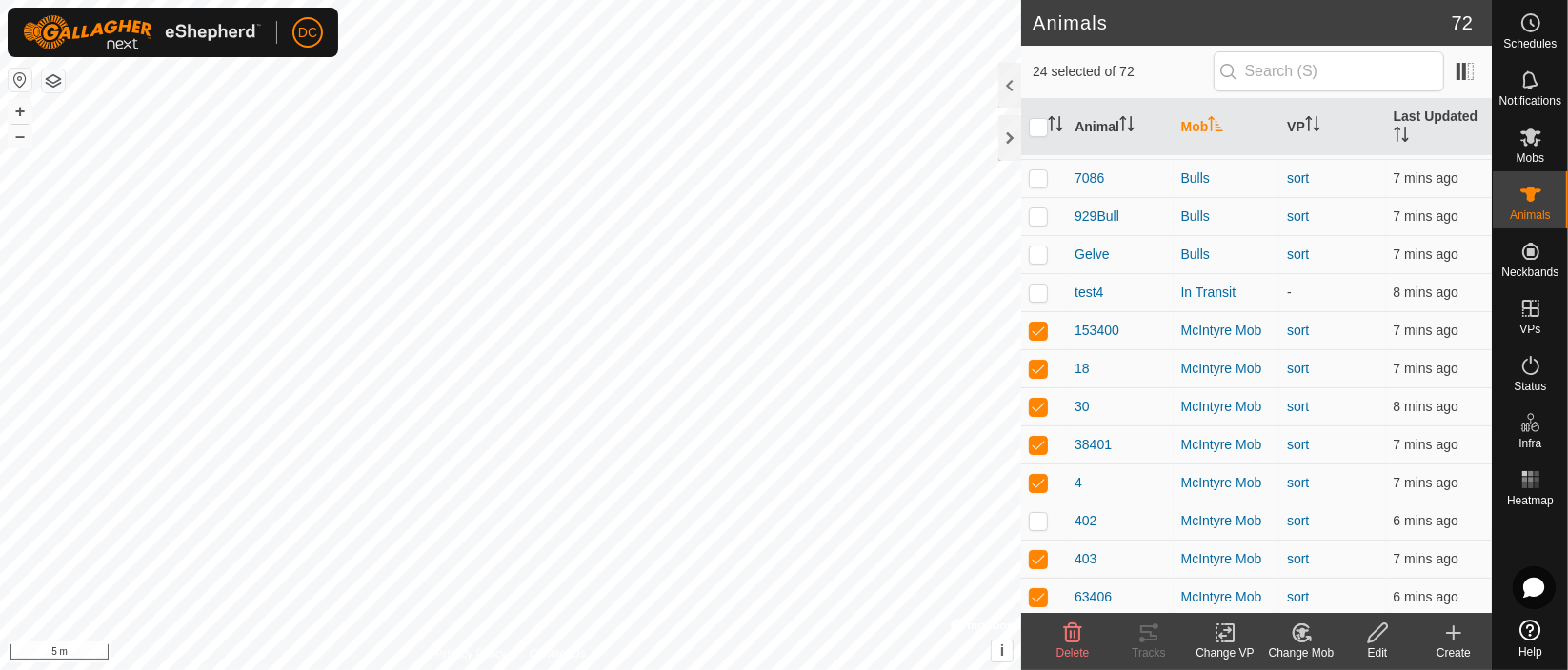
scroll to position [306, 0]
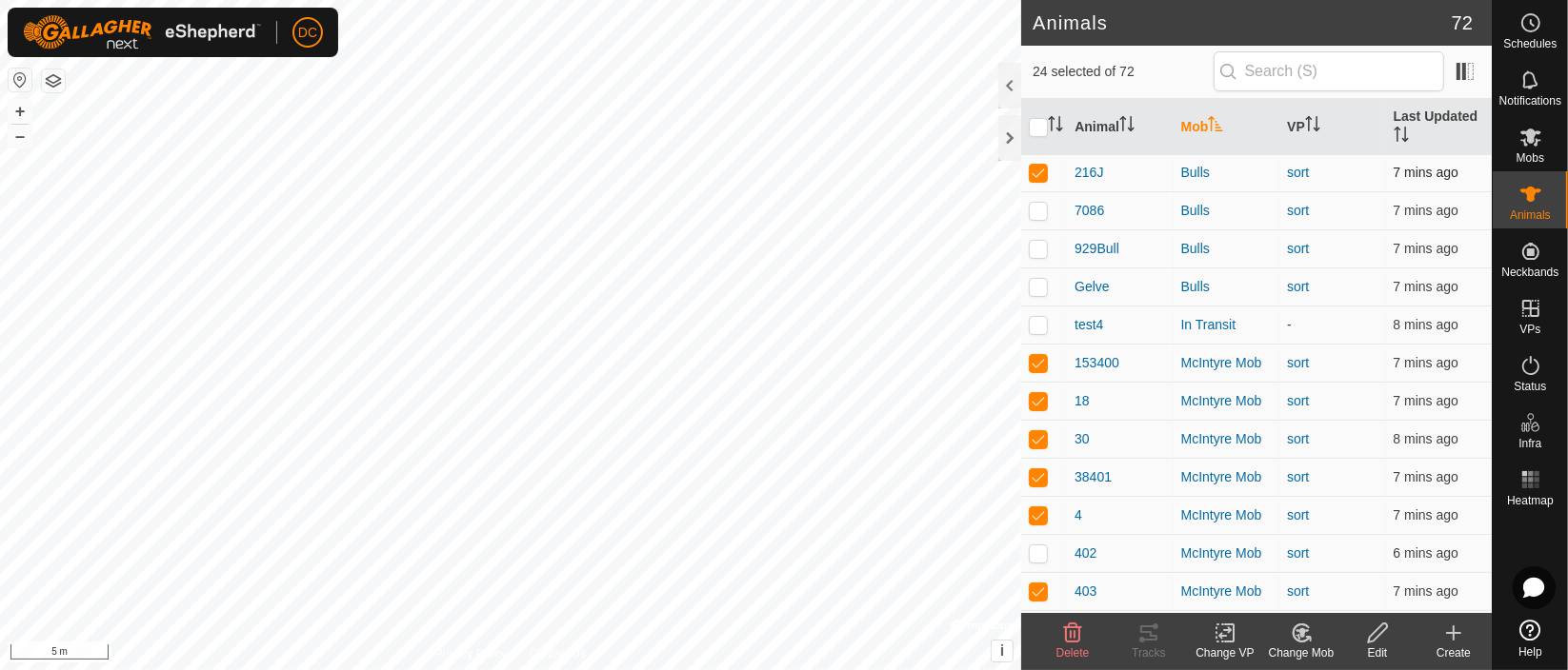
click at [1027, 163] on td at bounding box center [1044, 172] width 45 height 39
checkbox input "false"
click at [1031, 211] on p-checkbox at bounding box center [1038, 209] width 19 height 15
checkbox input "true"
click at [1041, 253] on p-checkbox at bounding box center [1038, 248] width 19 height 15
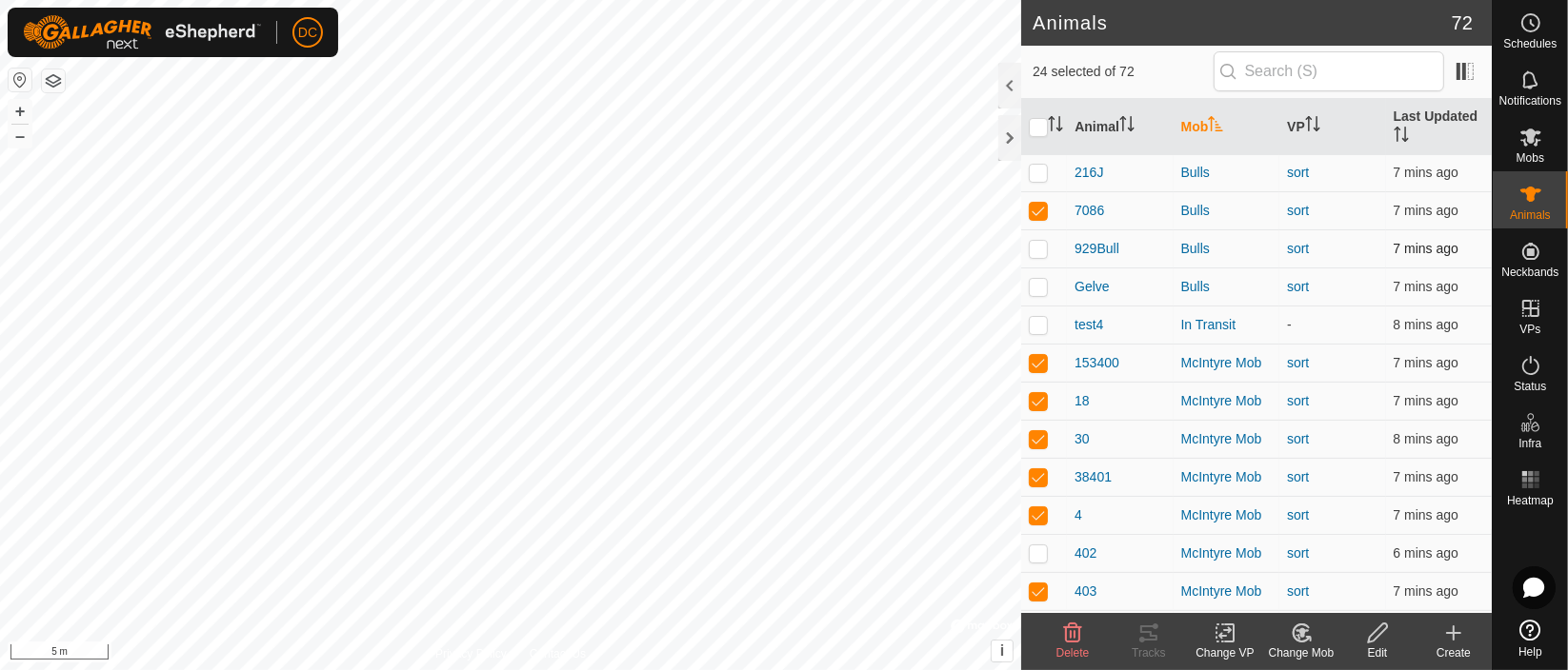
checkbox input "true"
click at [1043, 288] on p-checkbox at bounding box center [1038, 286] width 19 height 15
click at [1044, 284] on p-checkbox at bounding box center [1038, 286] width 19 height 15
checkbox input "true"
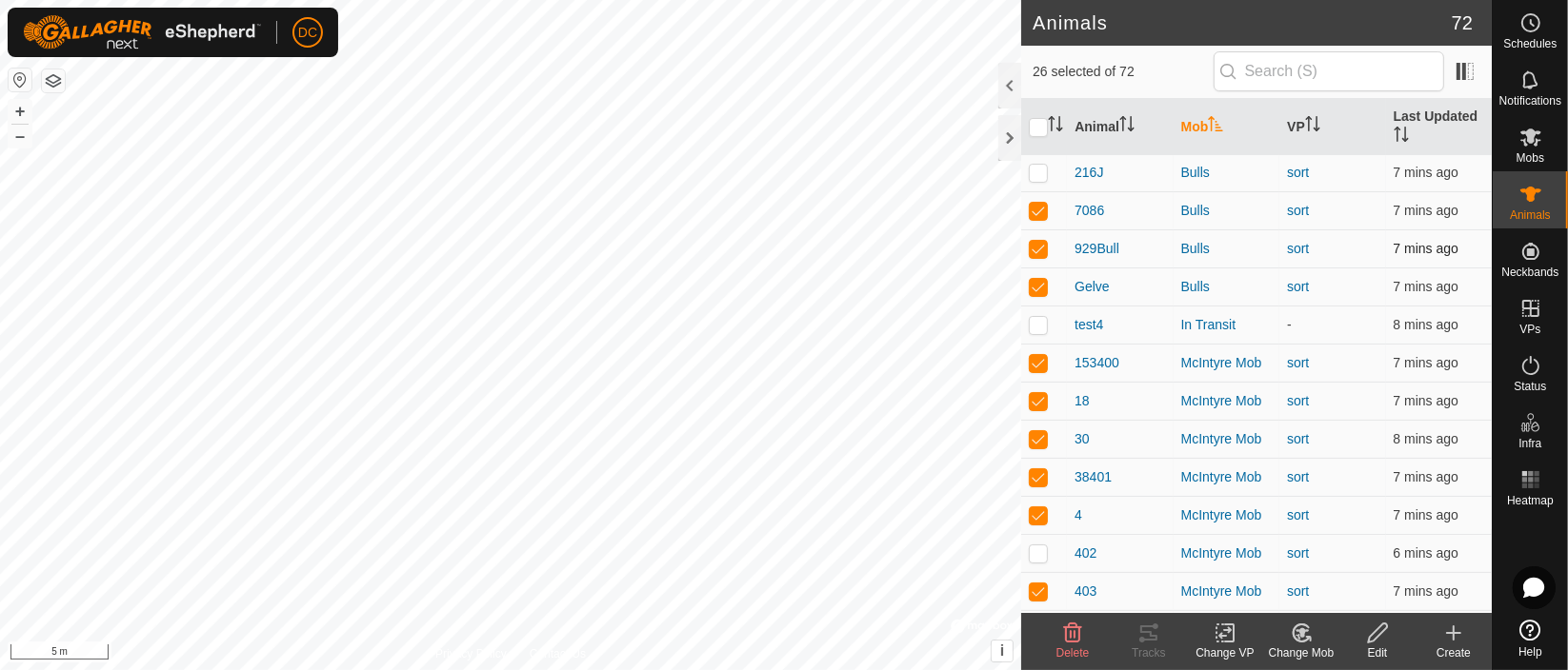
click at [1035, 242] on p-checkbox at bounding box center [1038, 248] width 19 height 15
checkbox input "true"
click at [1035, 203] on p-checkbox at bounding box center [1038, 209] width 19 height 15
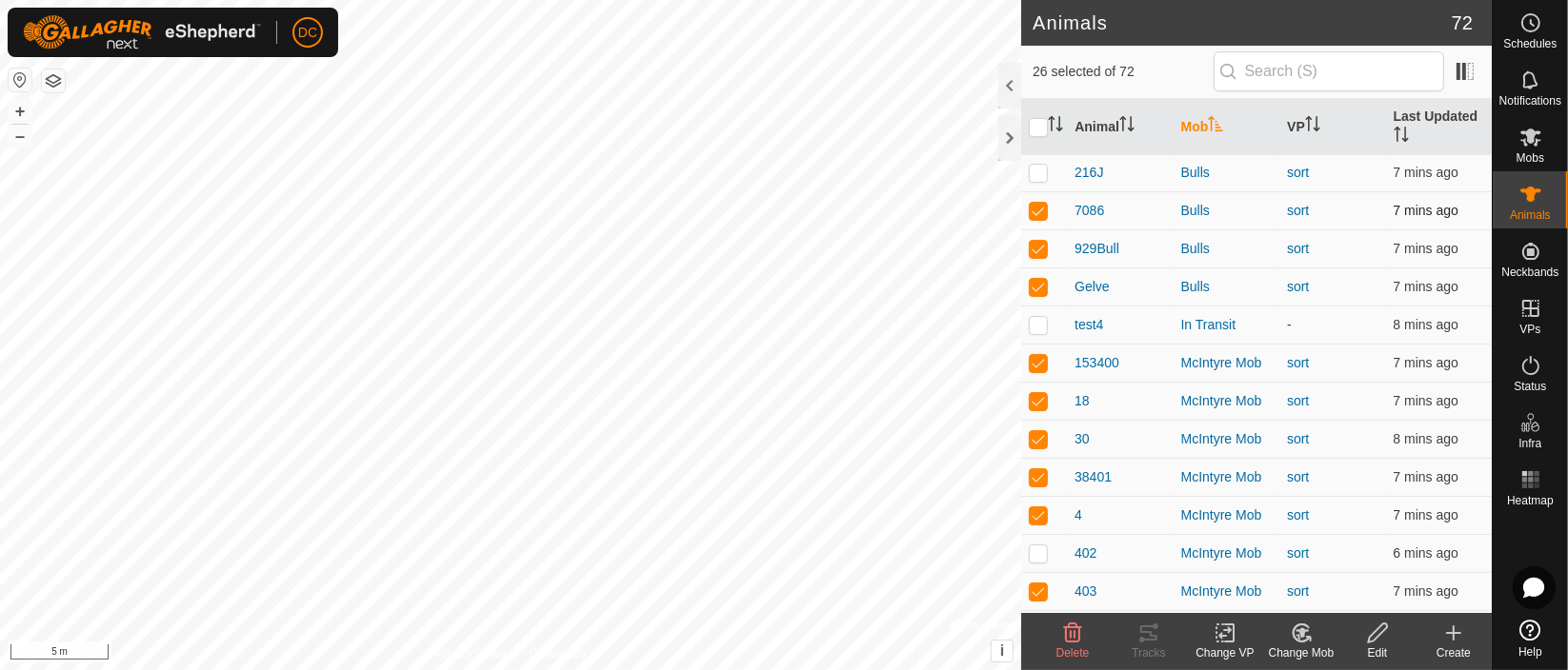
click at [1035, 203] on p-checkbox at bounding box center [1038, 209] width 19 height 15
checkbox input "true"
click at [1293, 632] on icon at bounding box center [1301, 632] width 16 height 17
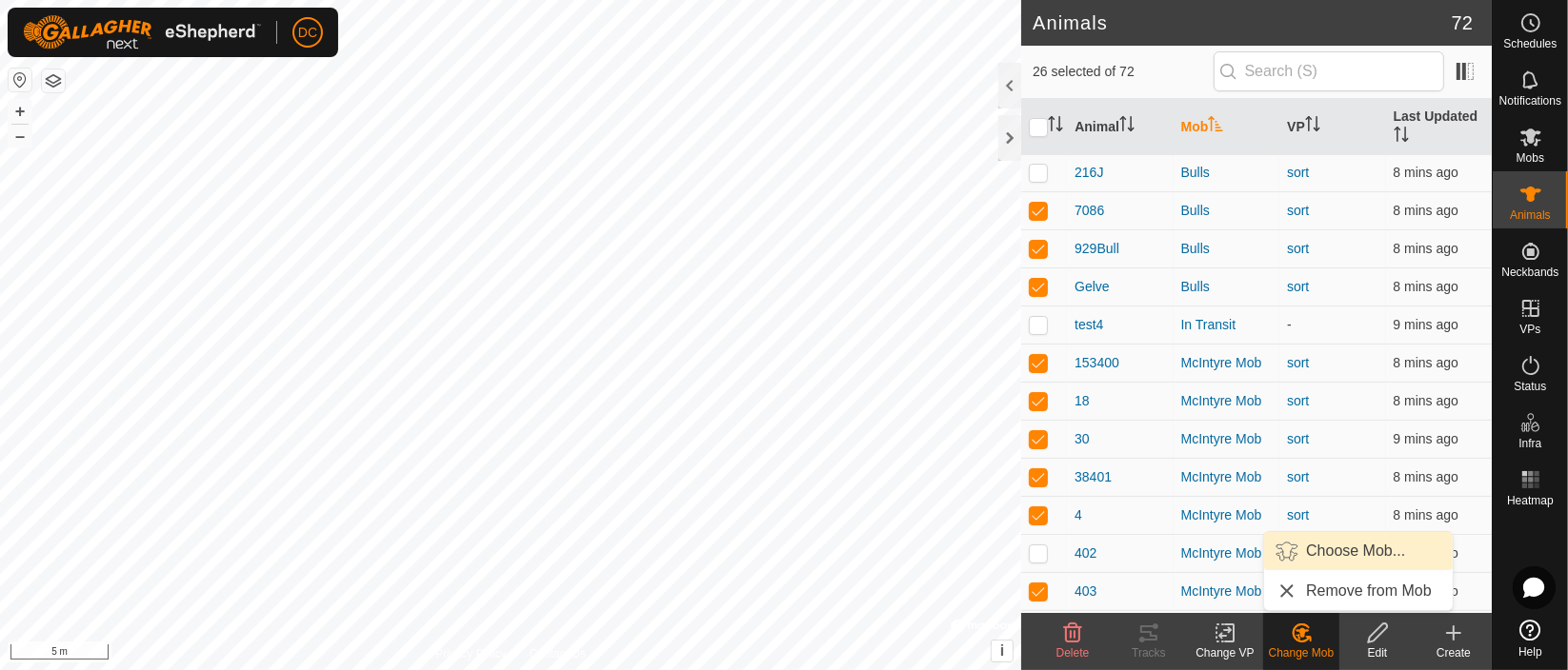
click at [1350, 546] on link "Choose Mob..." at bounding box center [1358, 551] width 189 height 39
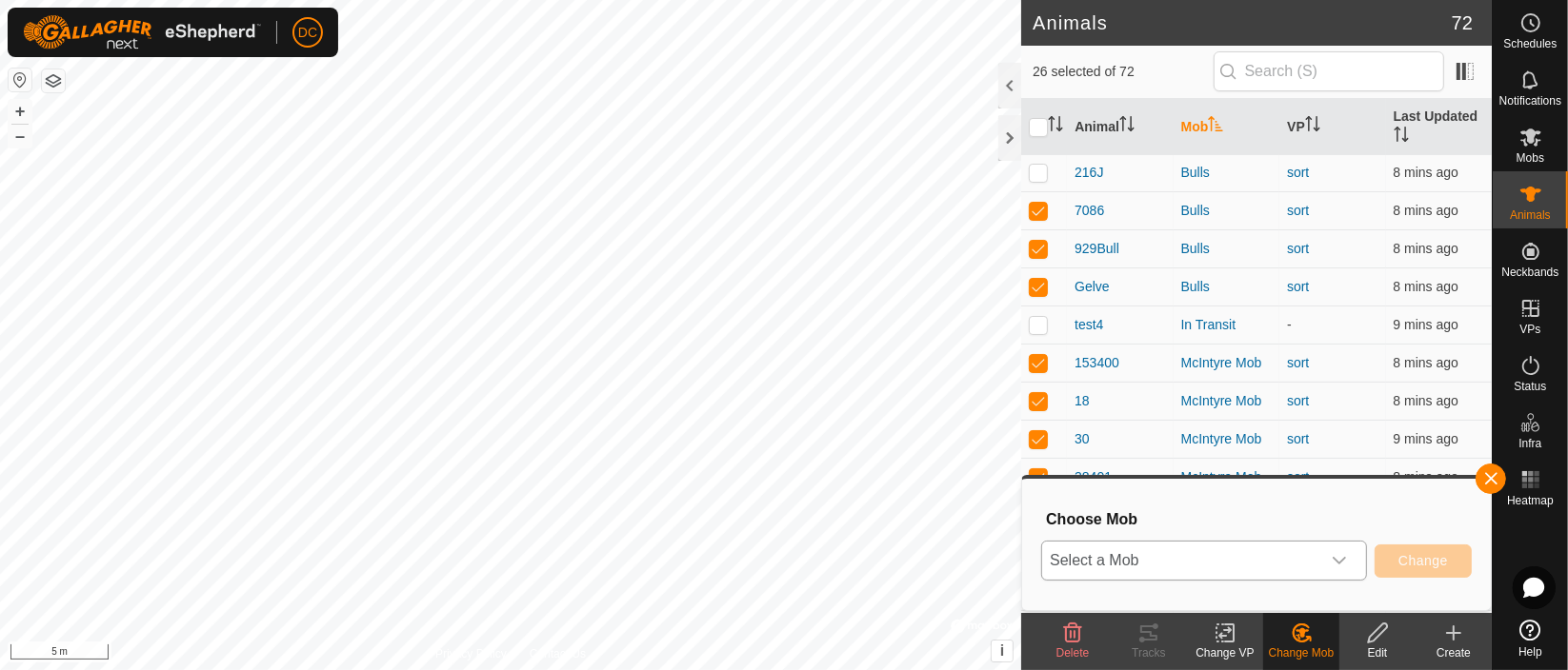
click at [1345, 564] on icon "dropdown trigger" at bounding box center [1339, 560] width 15 height 15
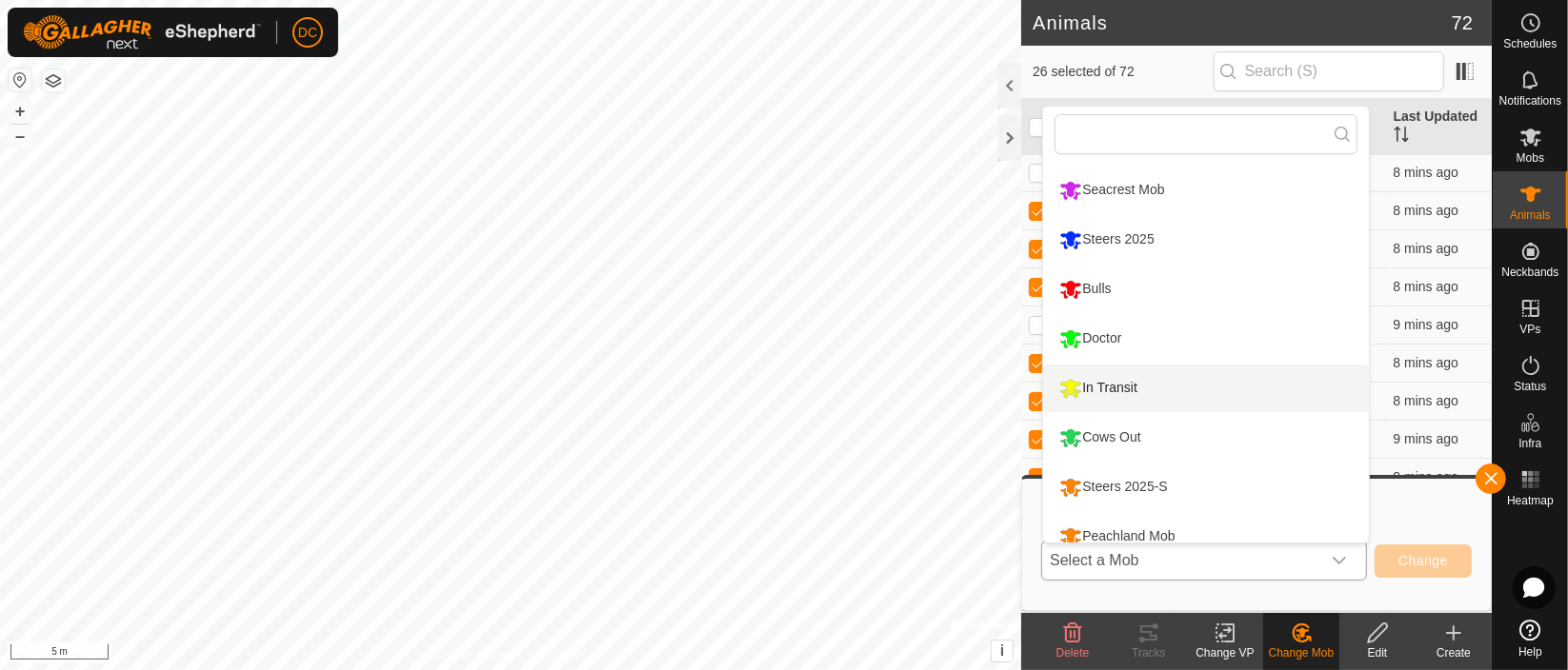
scroll to position [62, 0]
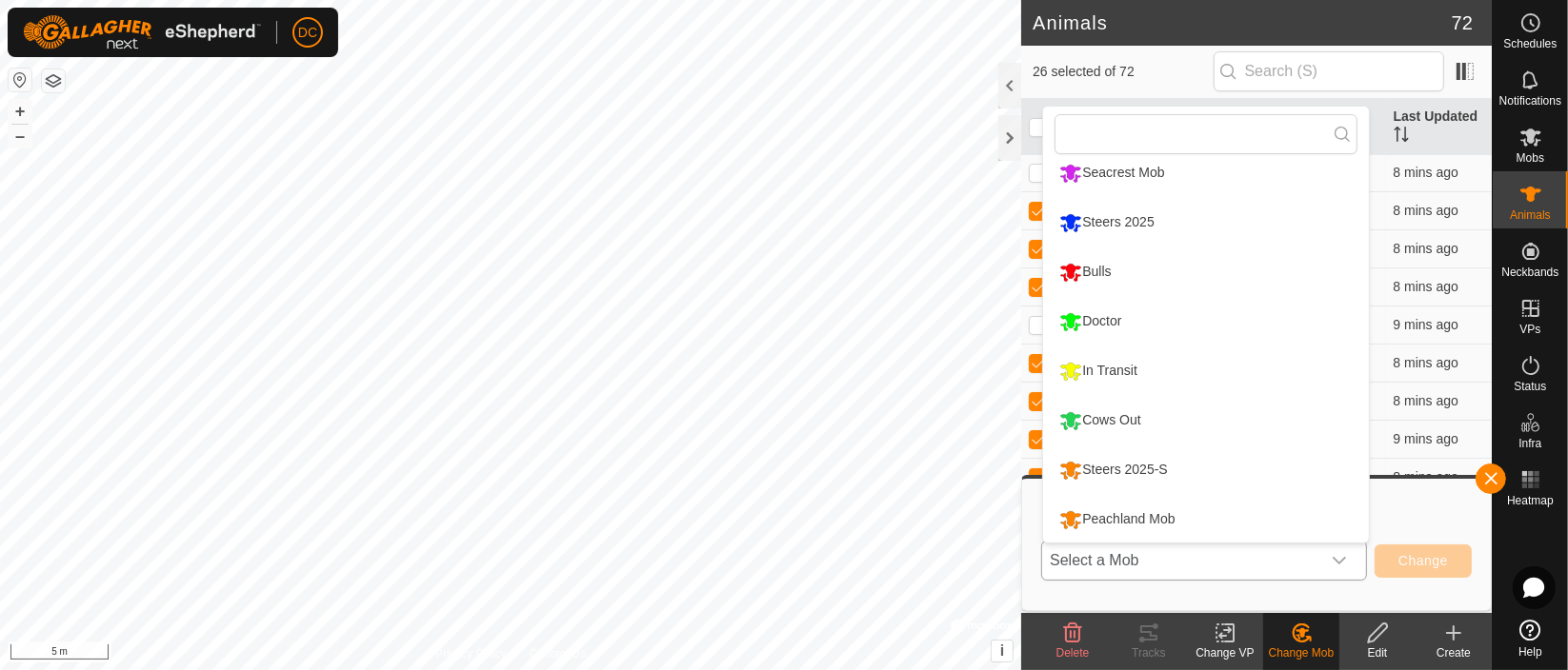
click at [1144, 370] on li "In Transit" at bounding box center [1206, 372] width 326 height 47
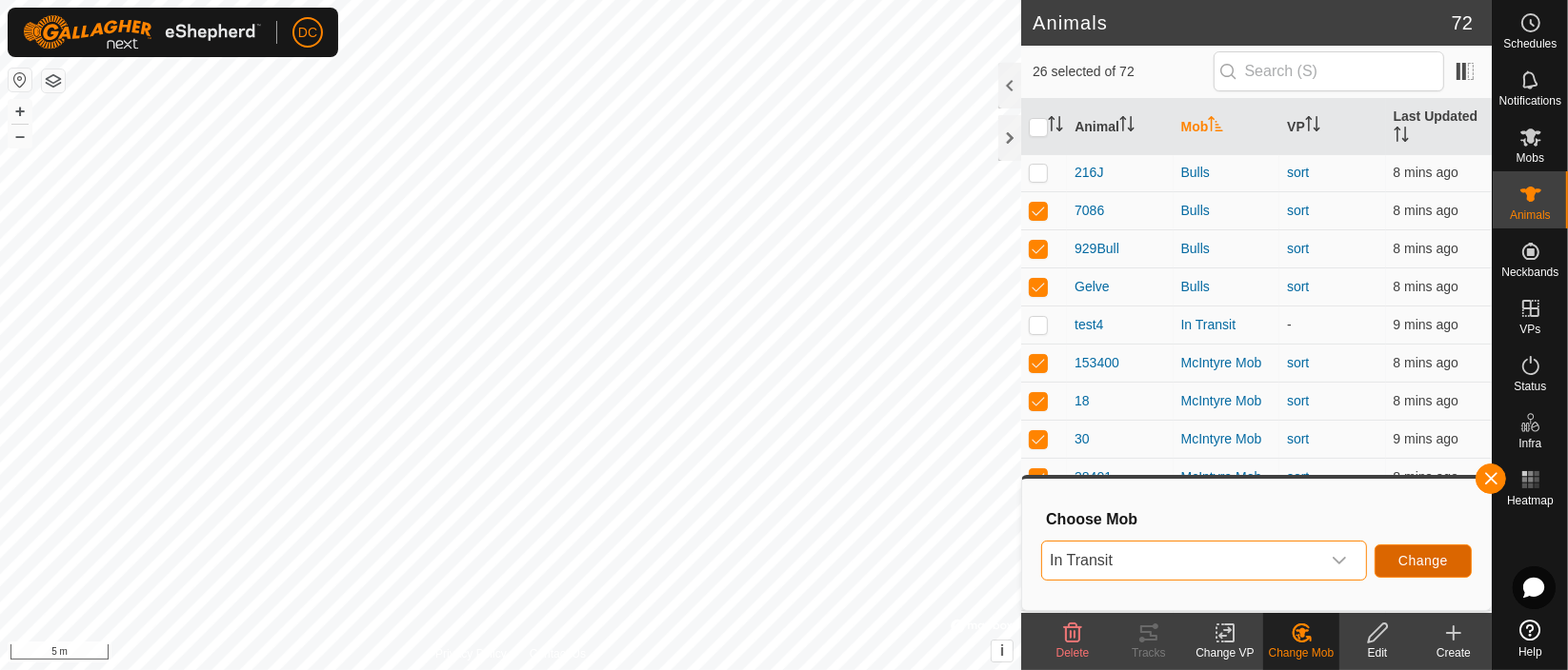
click at [1433, 558] on span "Change" at bounding box center [1423, 560] width 49 height 15
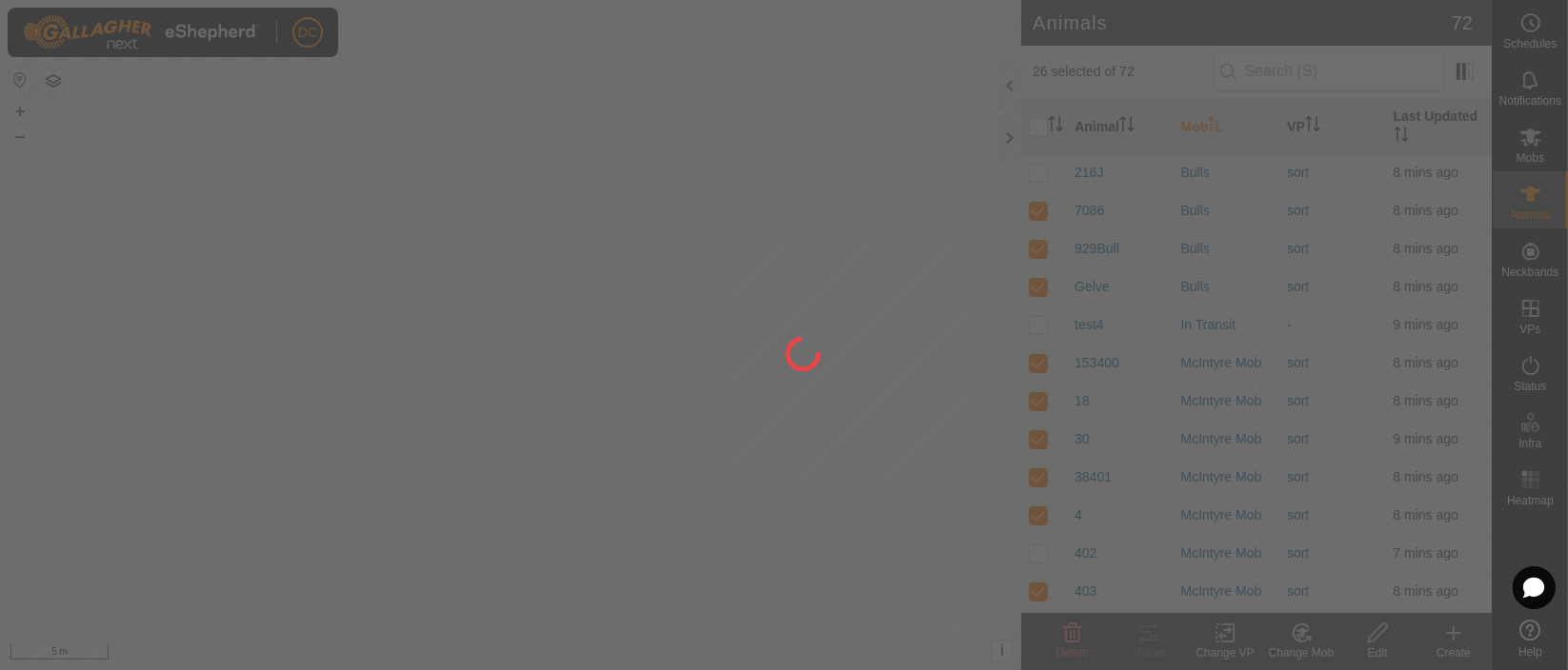
checkbox input "false"
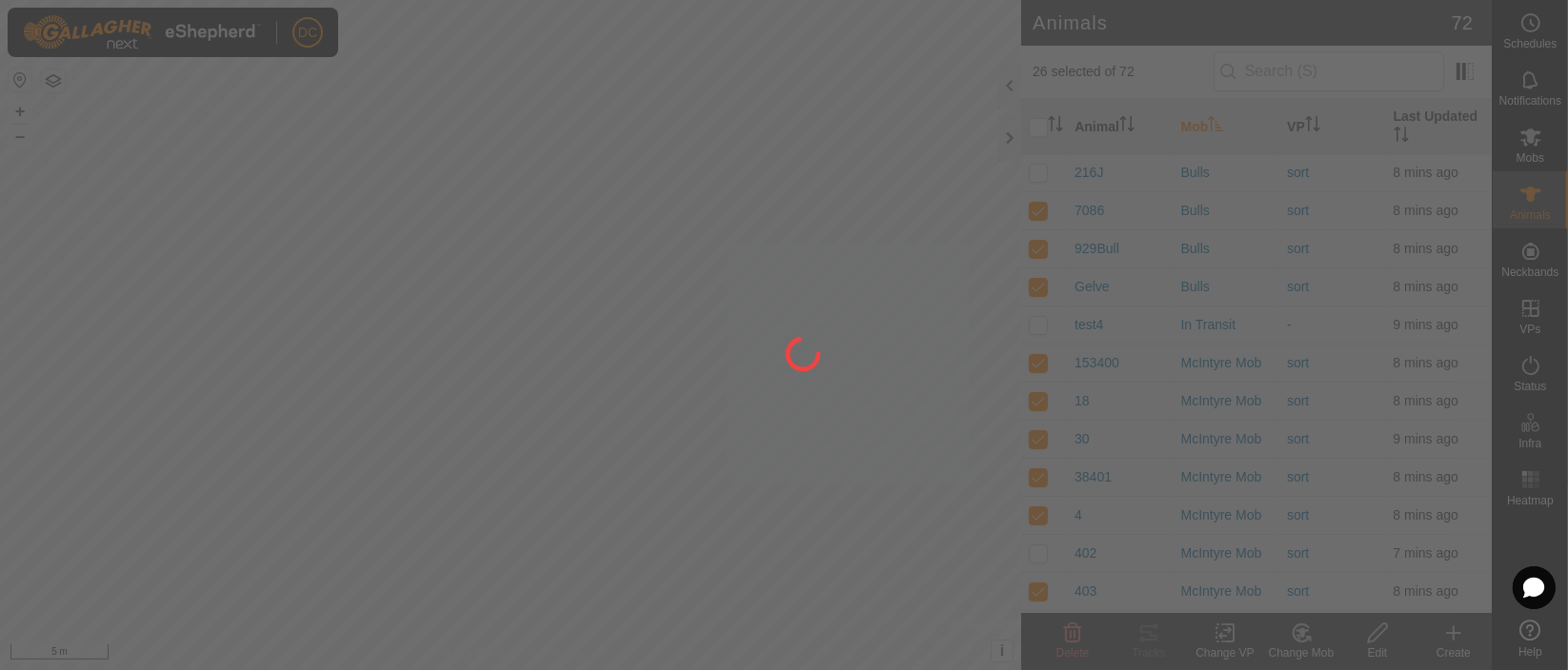
checkbox input "false"
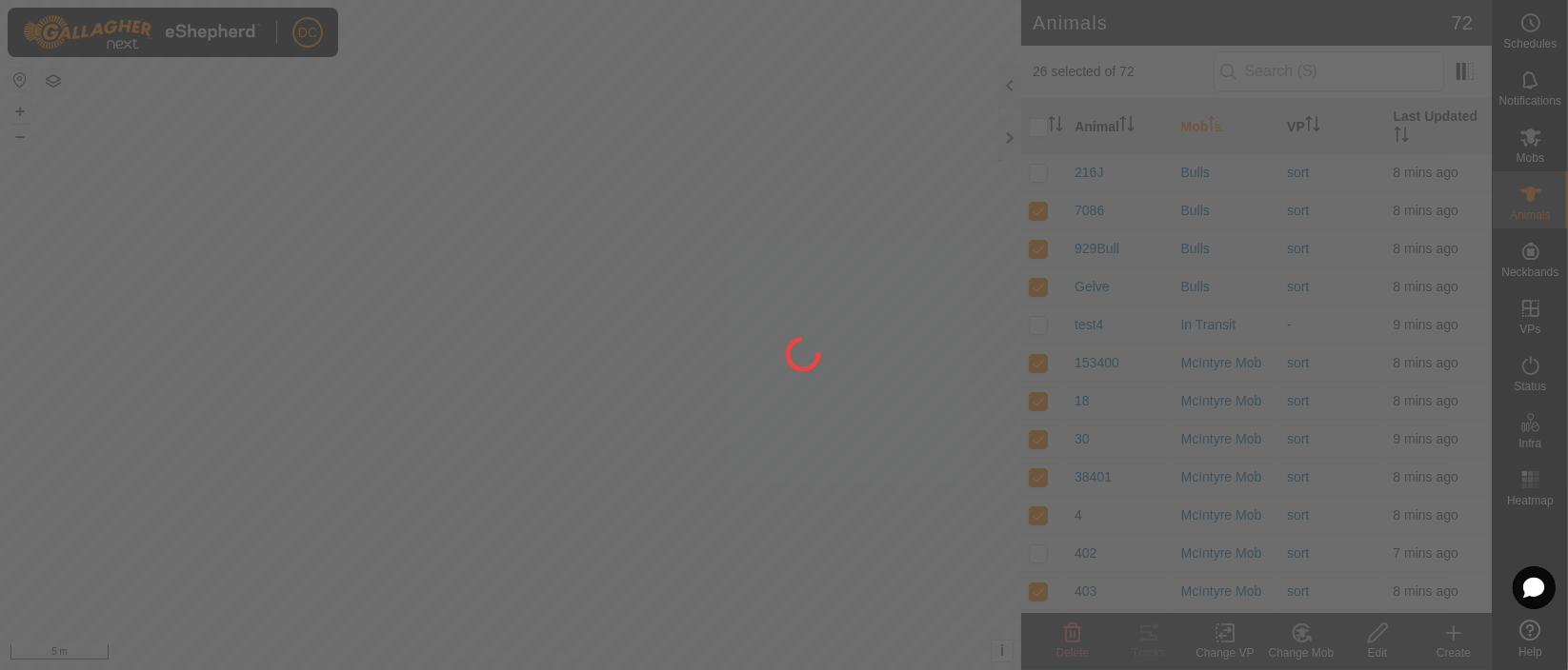
checkbox input "false"
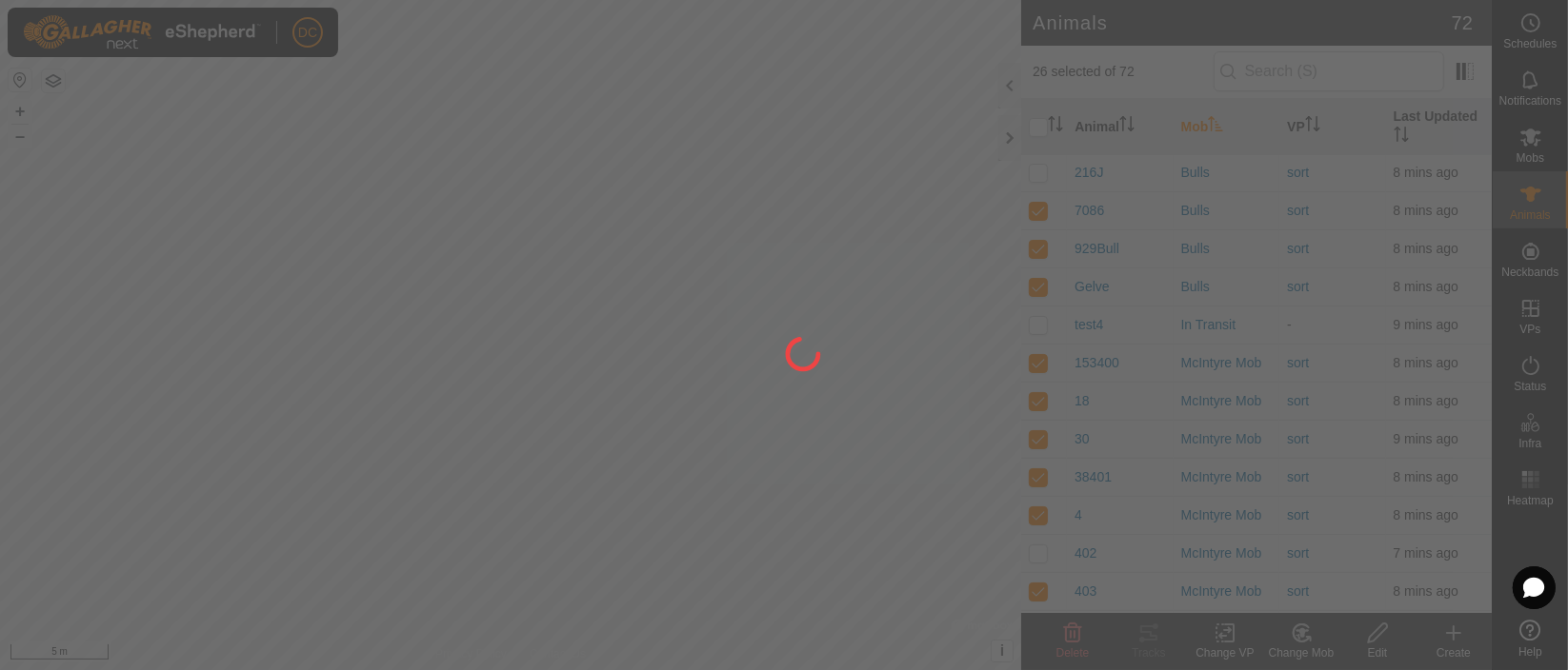
checkbox input "false"
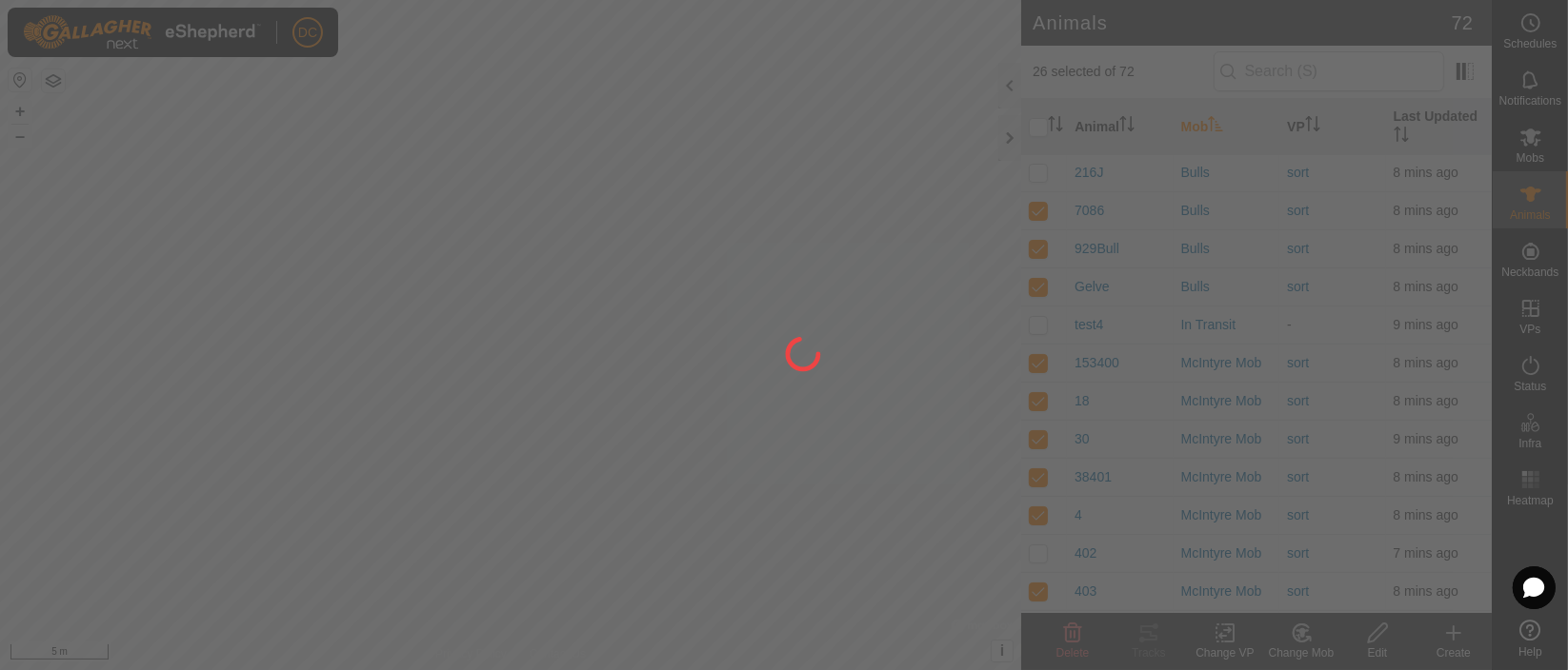
checkbox input "false"
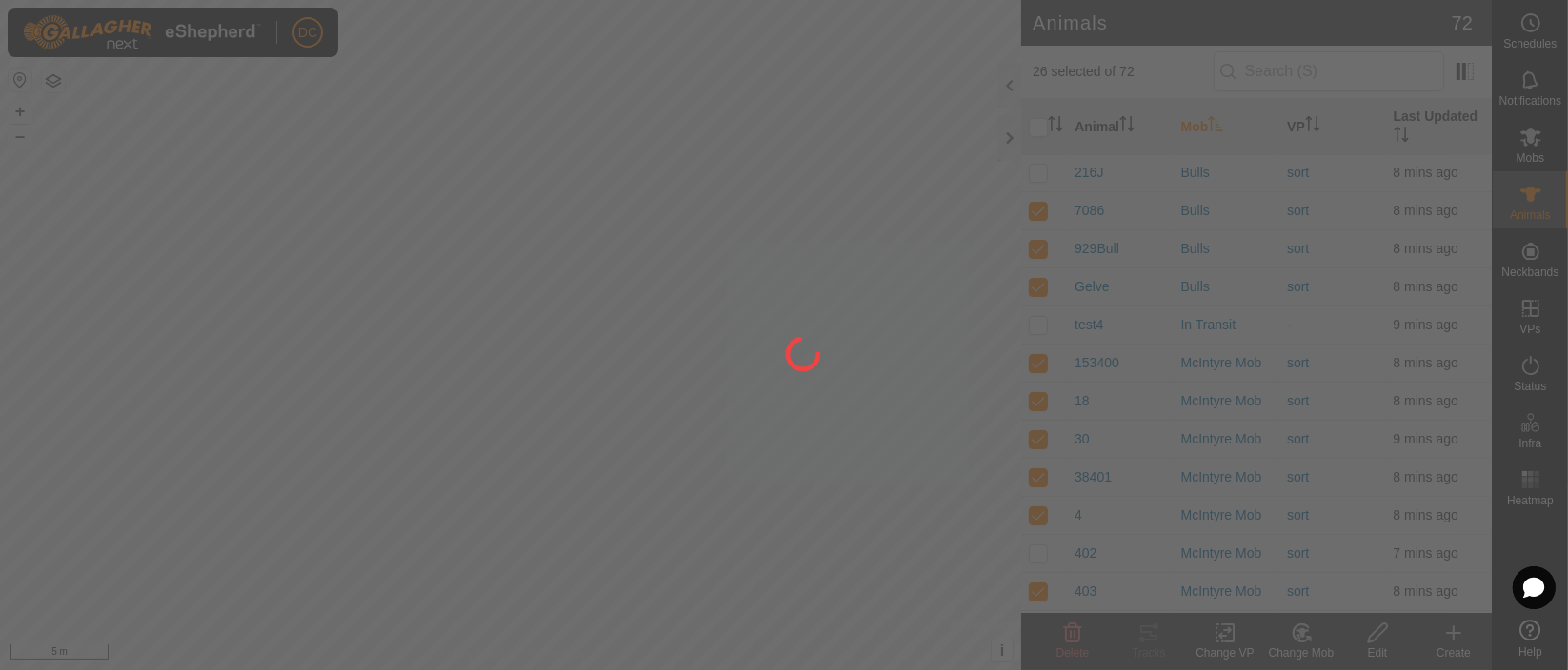
checkbox input "false"
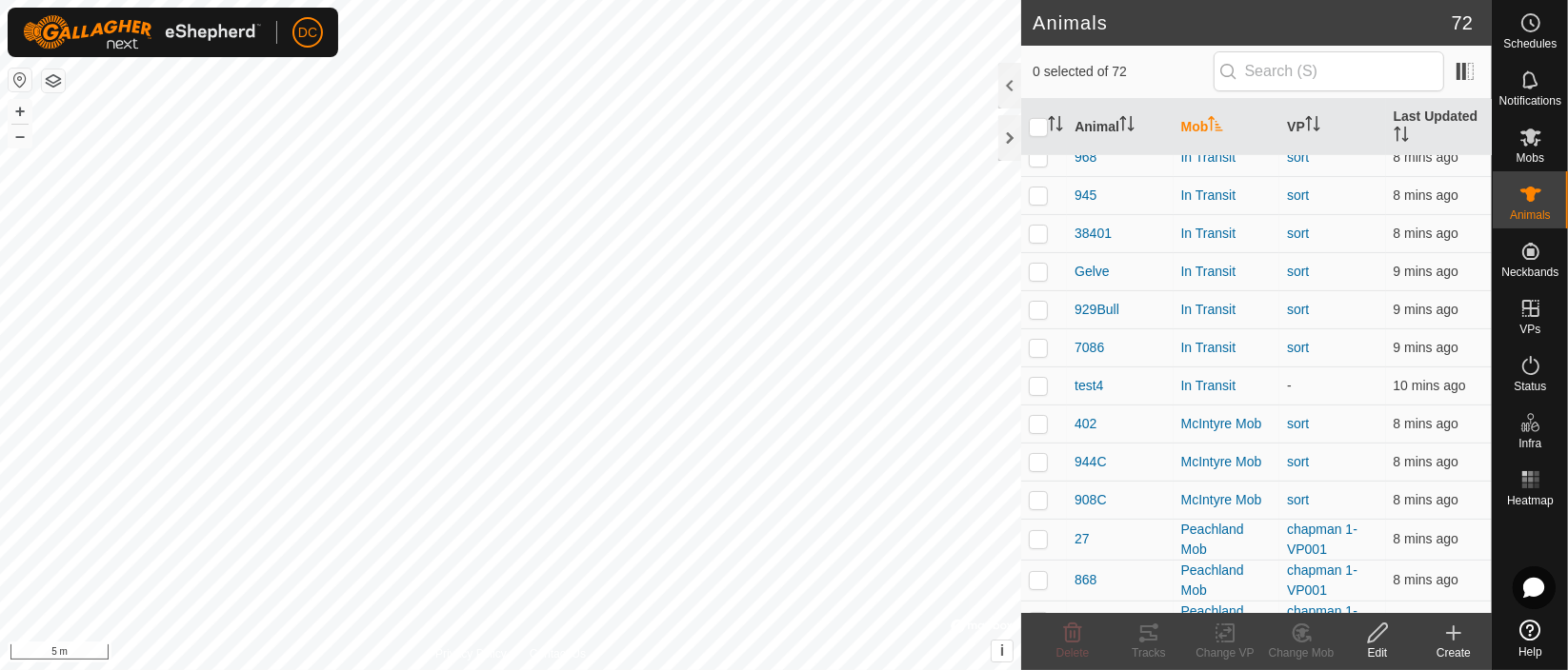
scroll to position [1163, 0]
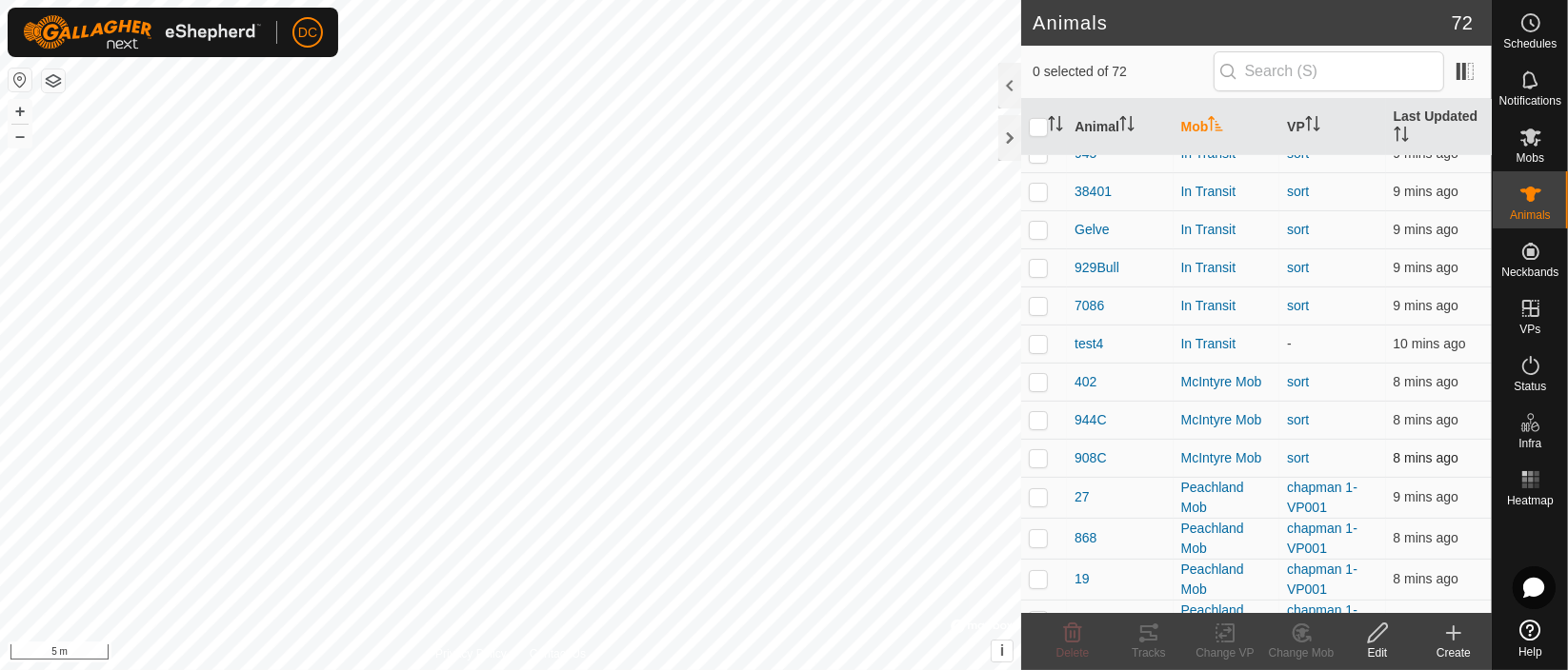
click at [1037, 459] on p-checkbox at bounding box center [1038, 458] width 19 height 15
click at [1031, 456] on p-checkbox at bounding box center [1038, 458] width 19 height 15
checkbox input "true"
click at [1293, 639] on icon at bounding box center [1302, 632] width 24 height 23
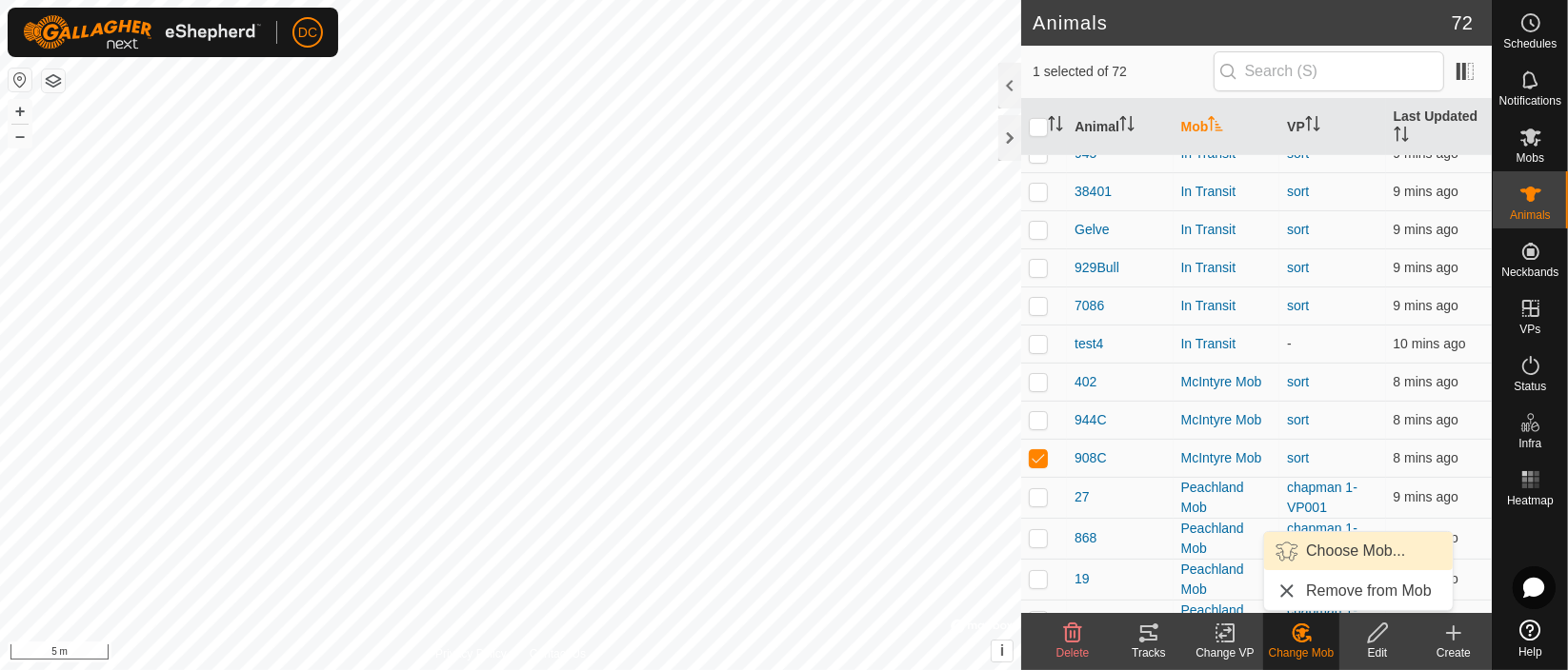
click at [1332, 544] on link "Choose Mob..." at bounding box center [1358, 551] width 189 height 39
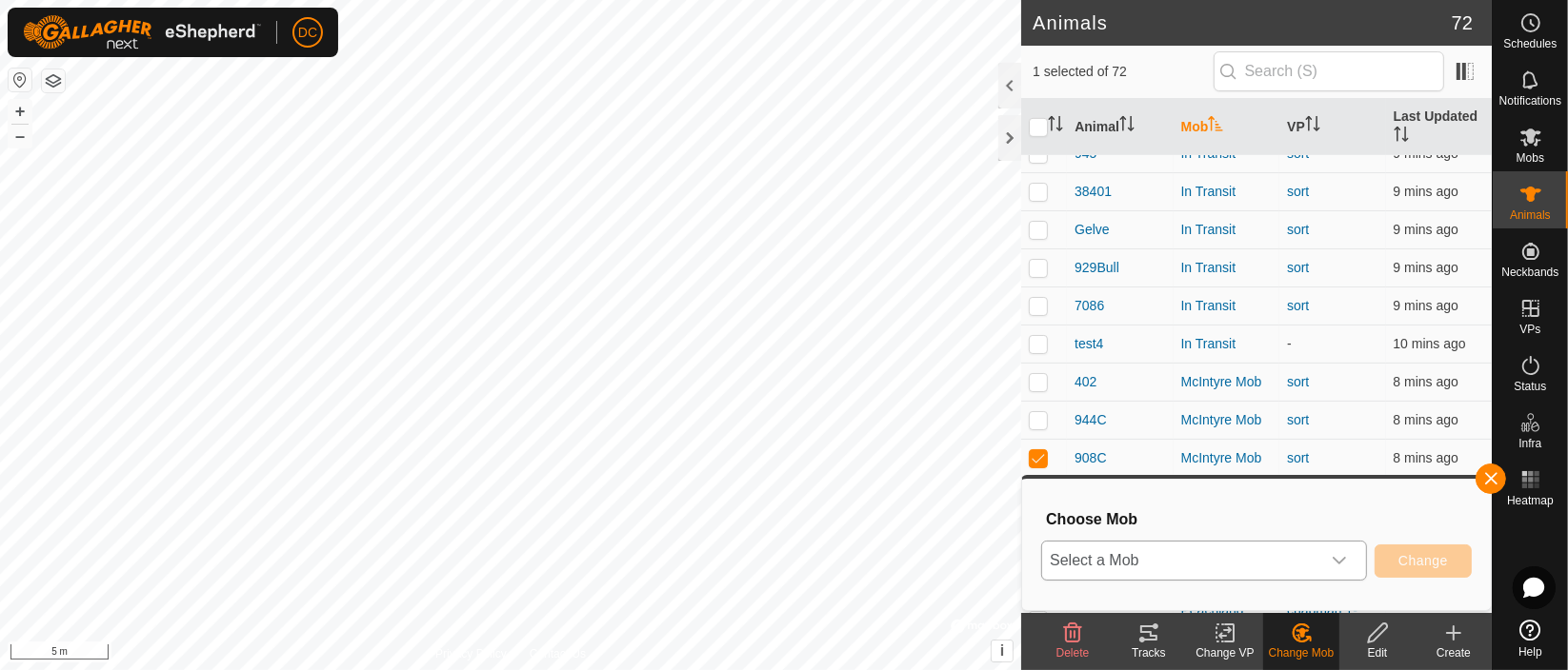
click at [1347, 553] on icon "dropdown trigger" at bounding box center [1339, 560] width 15 height 15
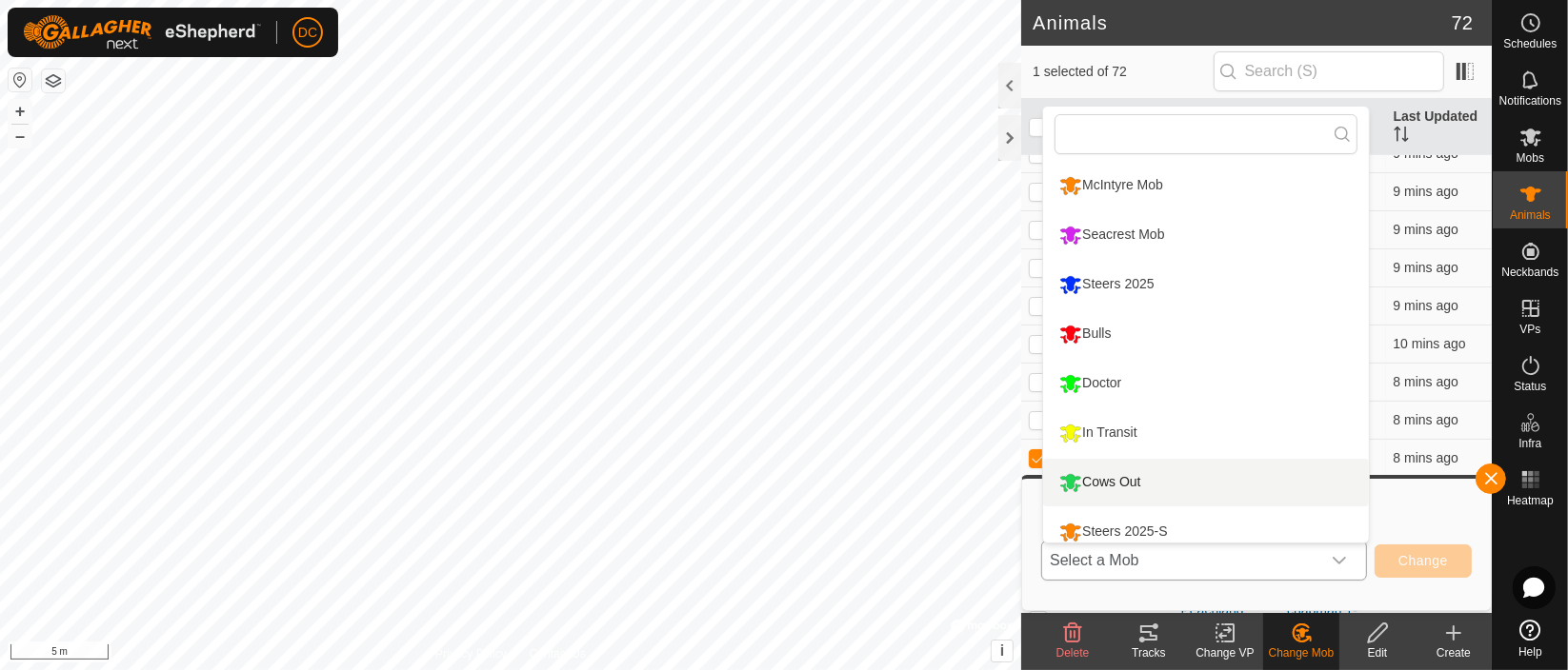
scroll to position [13, 0]
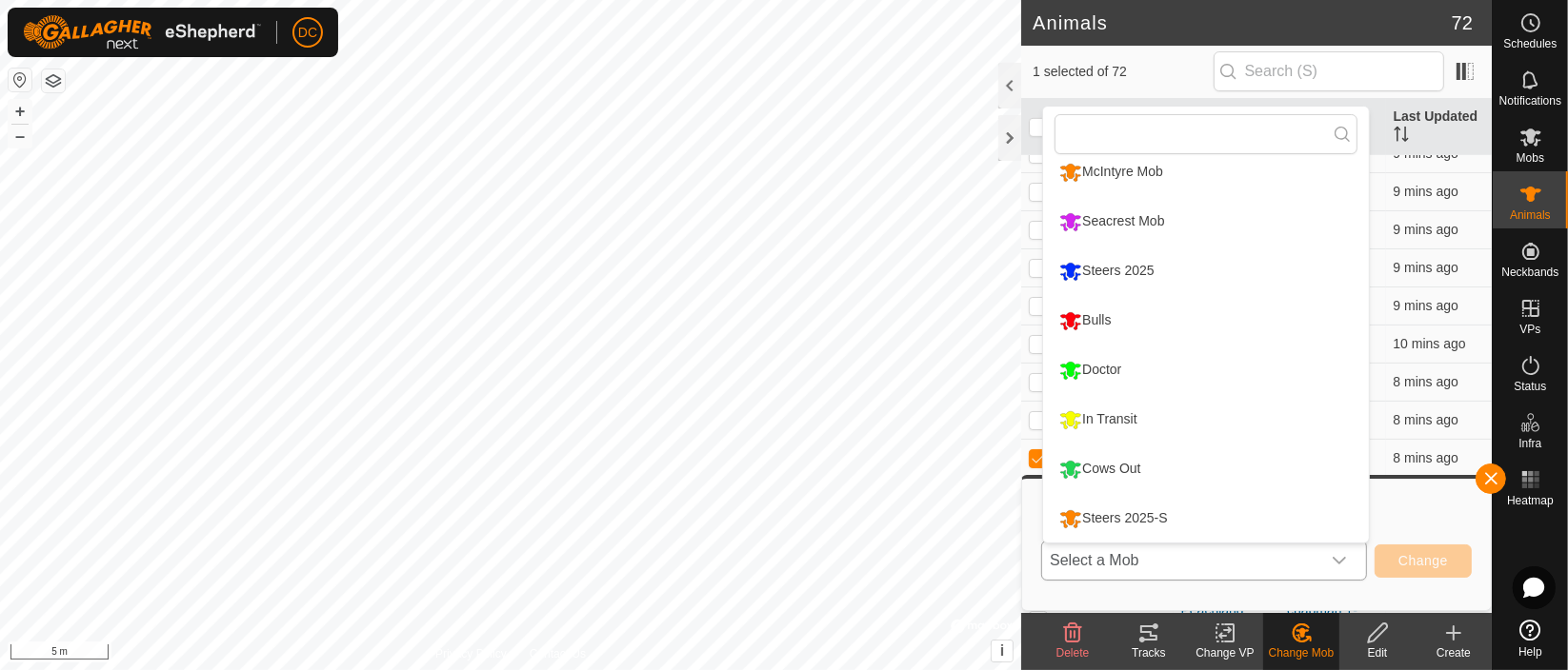
click at [1082, 421] on li "In Transit" at bounding box center [1206, 420] width 326 height 47
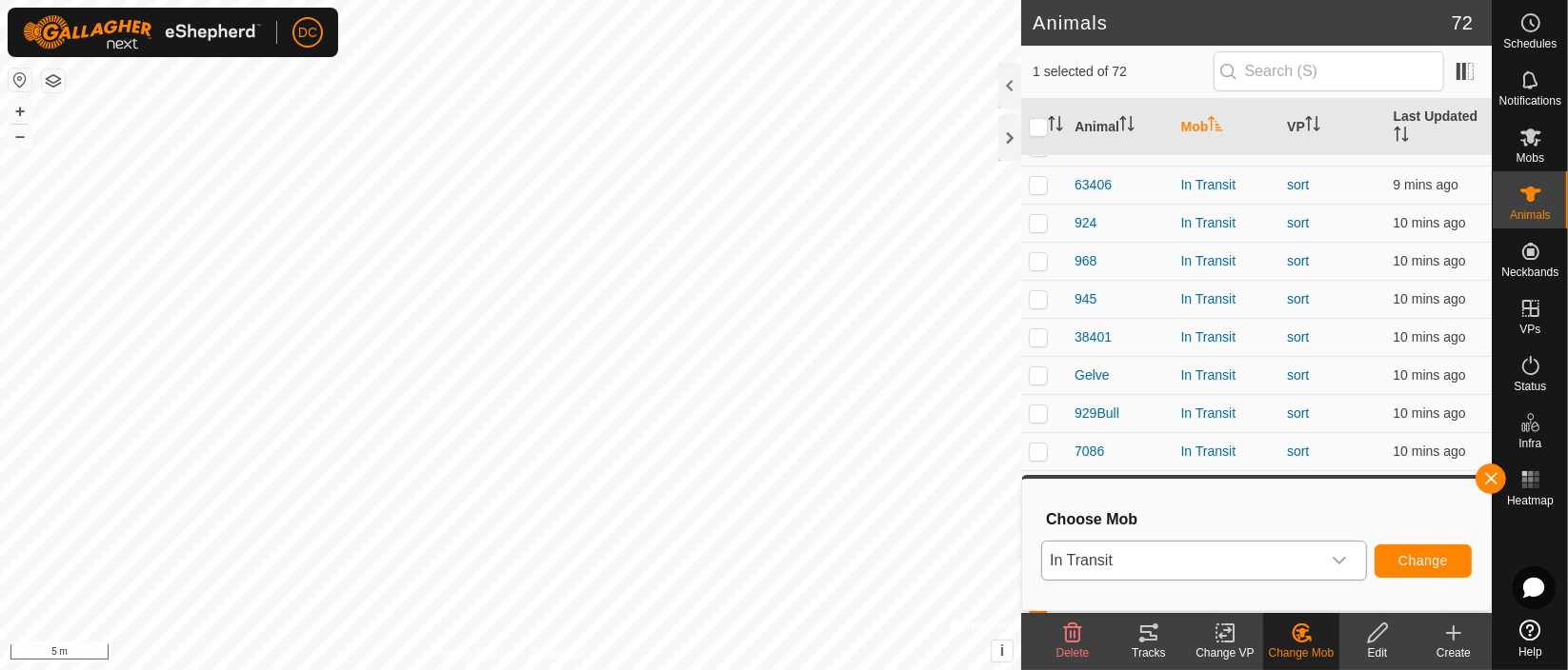
scroll to position [561, 0]
click at [1213, 115] on th "Mob" at bounding box center [1226, 127] width 106 height 57
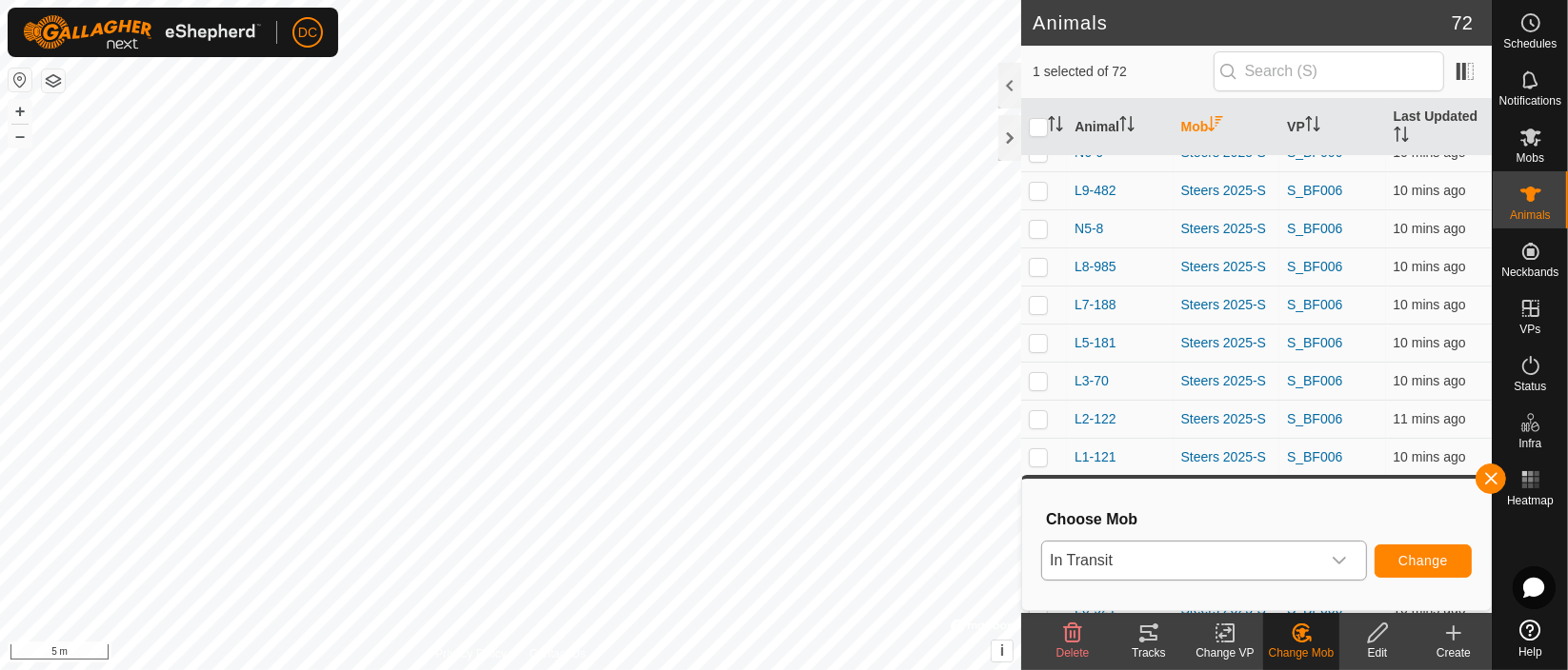
scroll to position [0, 0]
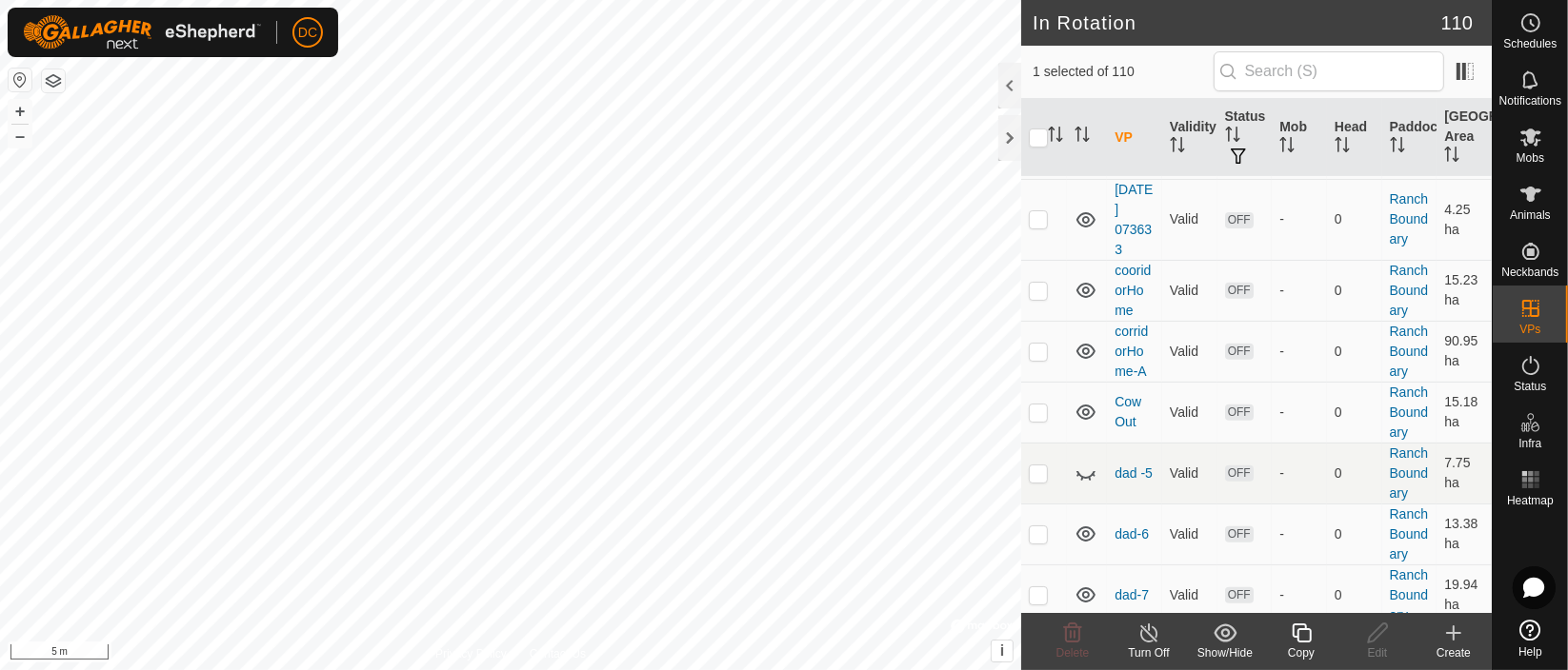
scroll to position [740, 0]
click at [1524, 200] on icon at bounding box center [1530, 194] width 23 height 23
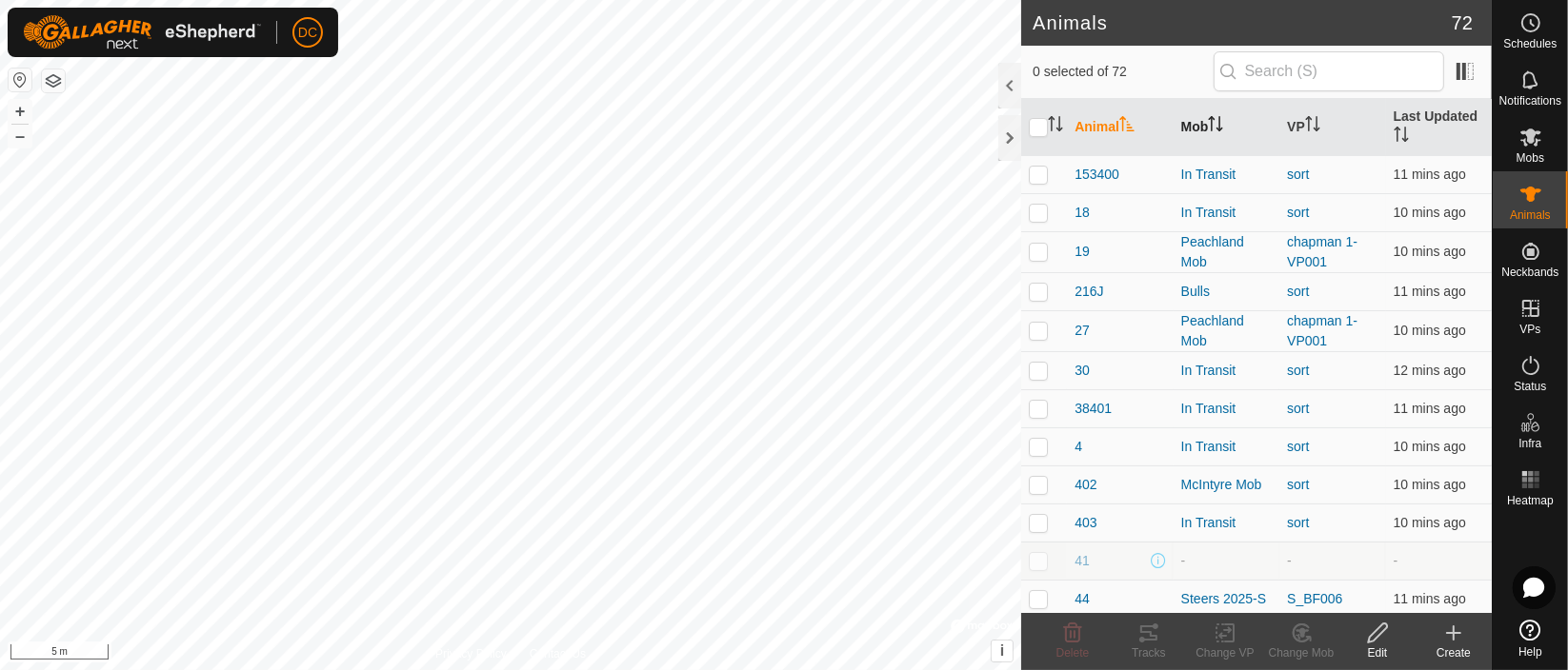
click at [1215, 121] on icon "Activate to sort" at bounding box center [1215, 124] width 15 height 15
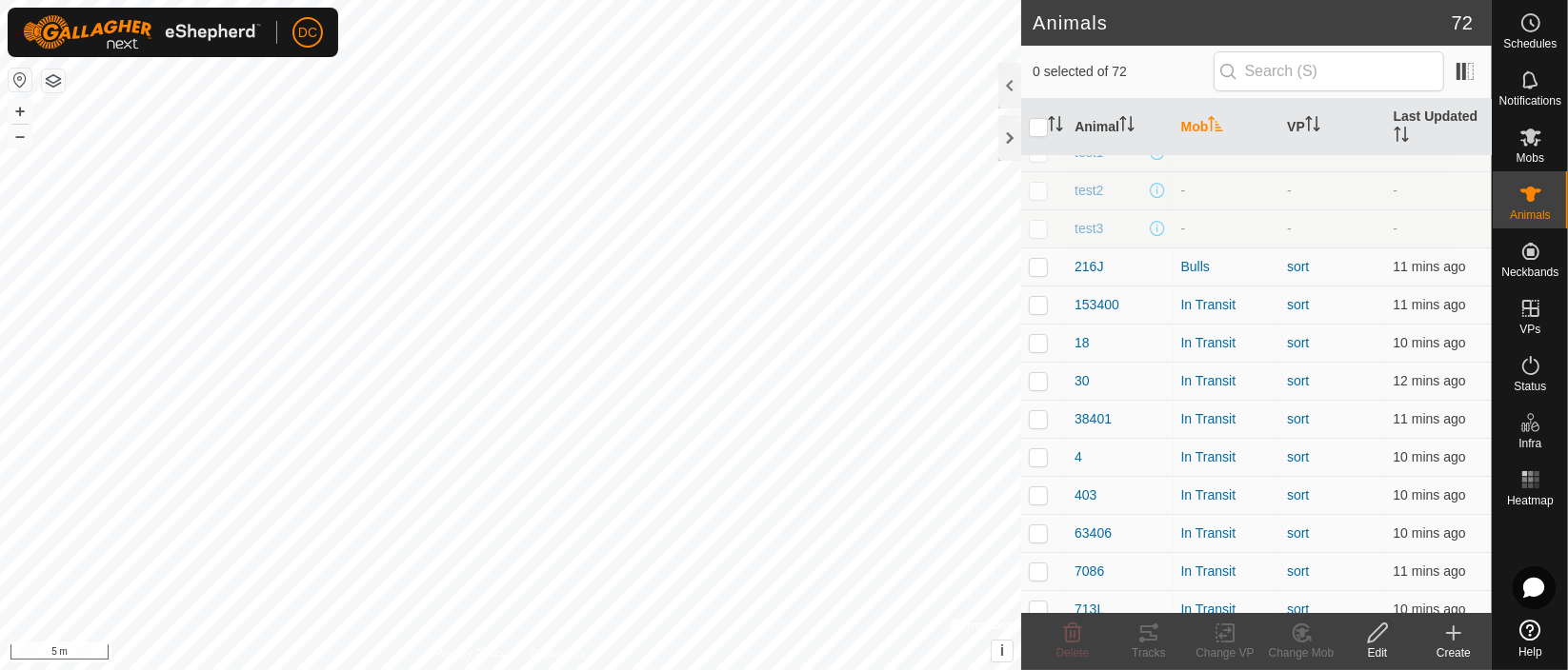
scroll to position [211, 0]
click at [1535, 141] on icon at bounding box center [1530, 137] width 21 height 18
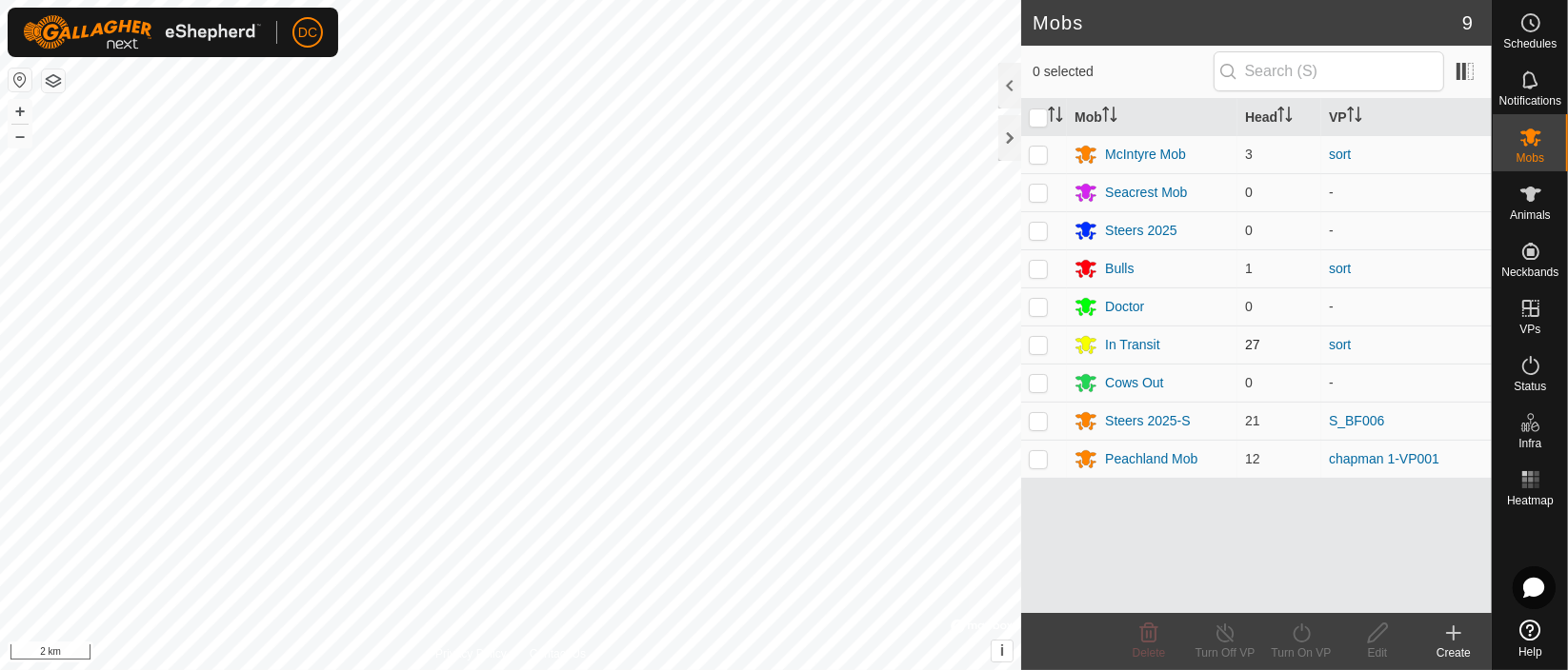
click at [1038, 342] on p-checkbox at bounding box center [1038, 344] width 19 height 15
checkbox input "true"
click at [1224, 634] on icon at bounding box center [1226, 632] width 24 height 23
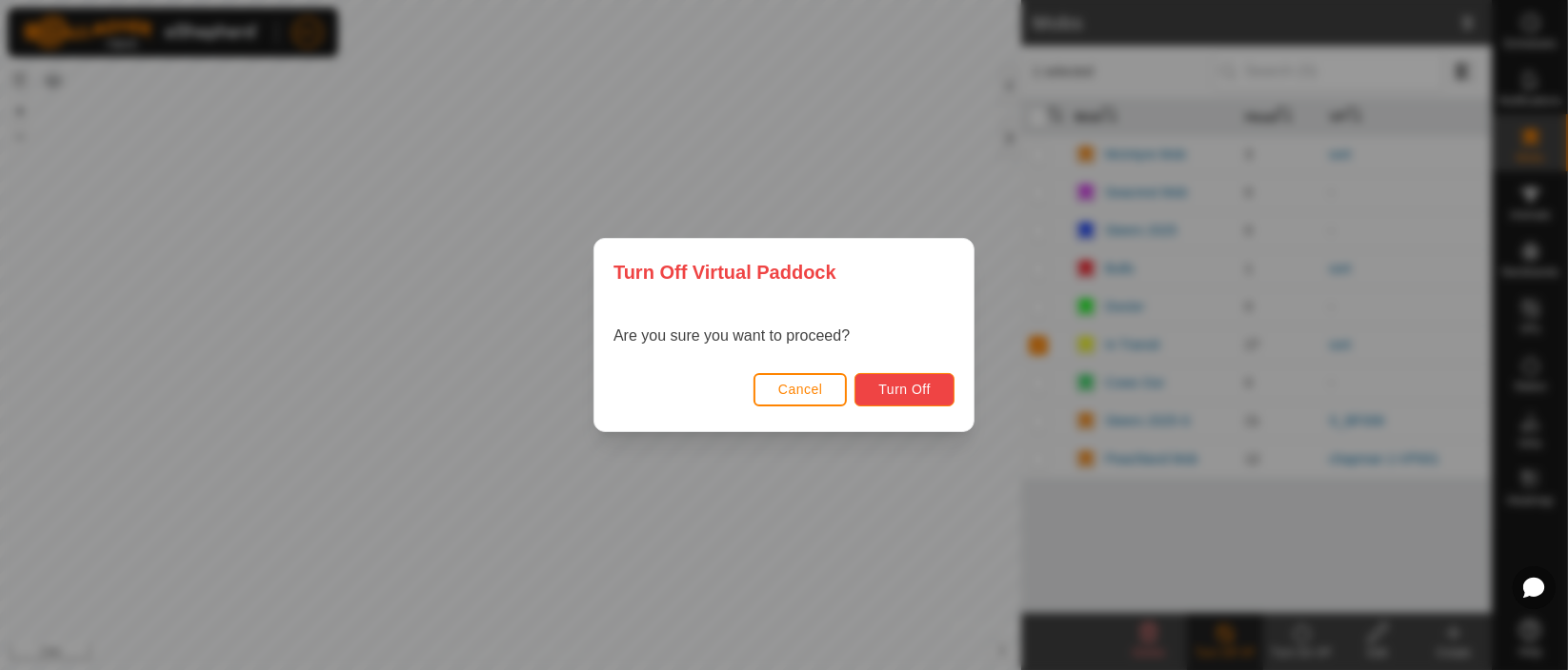
click at [906, 384] on span "Turn Off" at bounding box center [904, 388] width 52 height 15
